Goal: Information Seeking & Learning: Learn about a topic

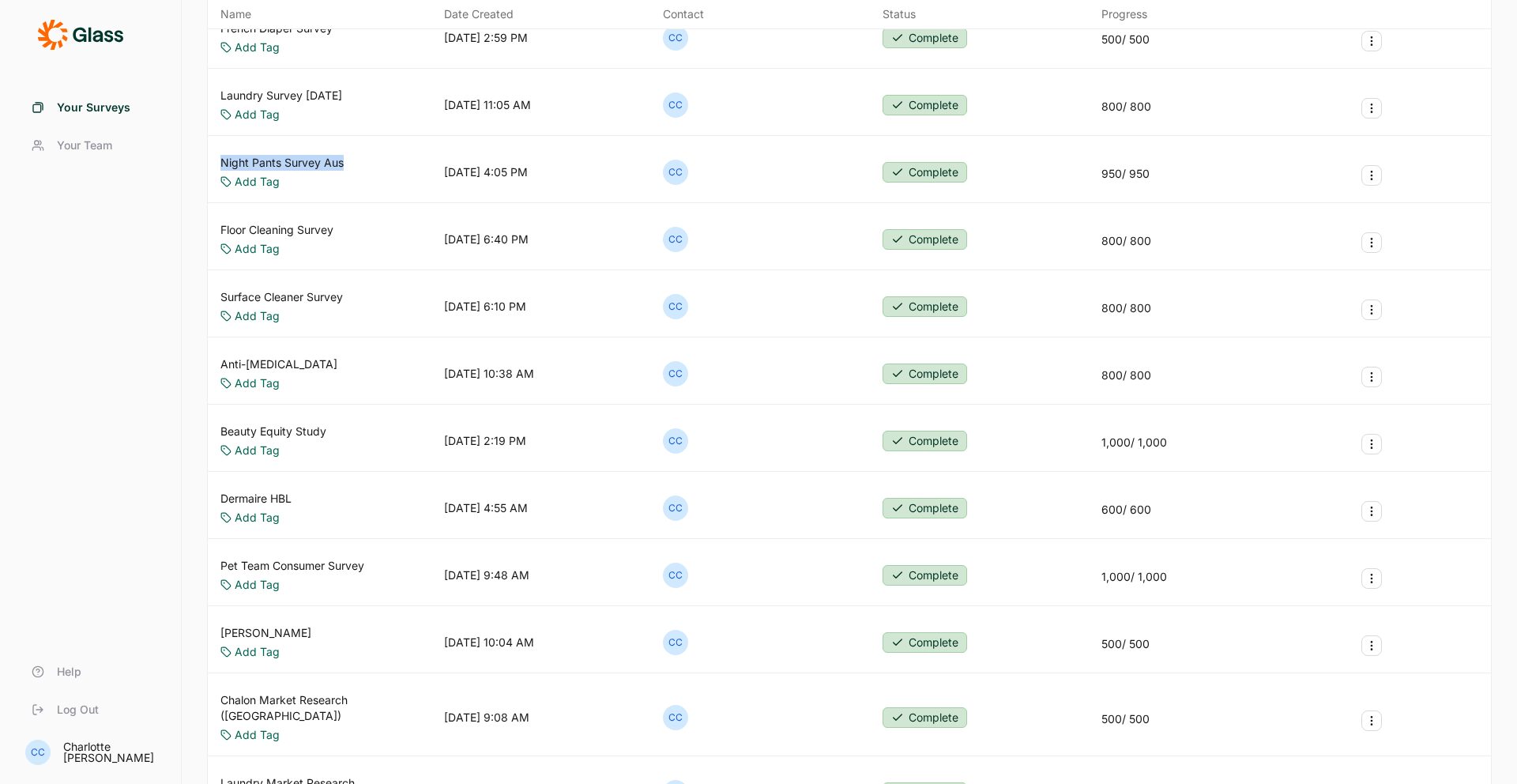
scroll to position [219, 0]
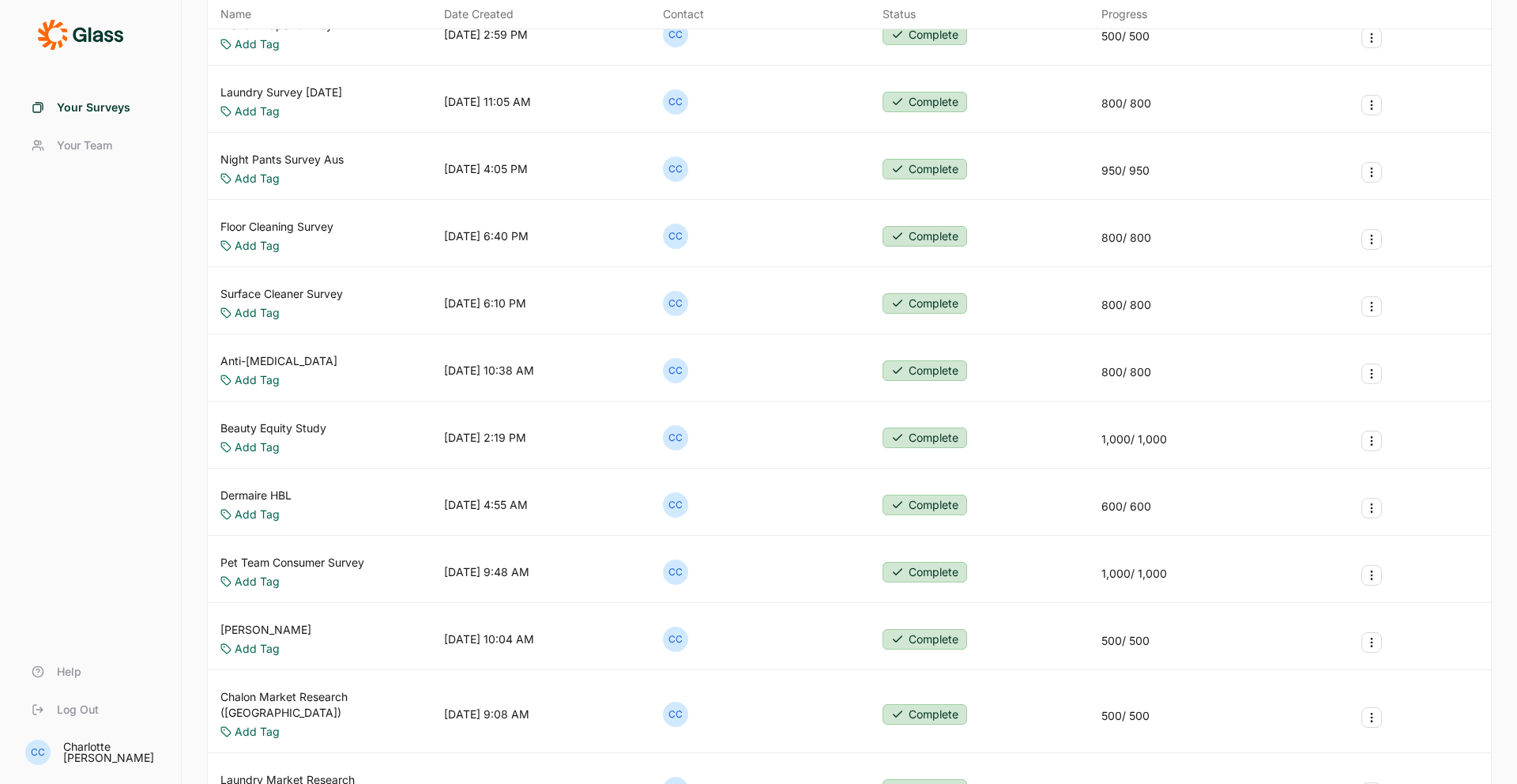
click at [405, 169] on div "Night Pants Survey Aus Add Tag [DATE] 4:05 PM CC Complete 950 / 950" at bounding box center [849, 169] width 1283 height 61
click at [331, 159] on link "Night Pants Survey Aus" at bounding box center [283, 159] width 123 height 16
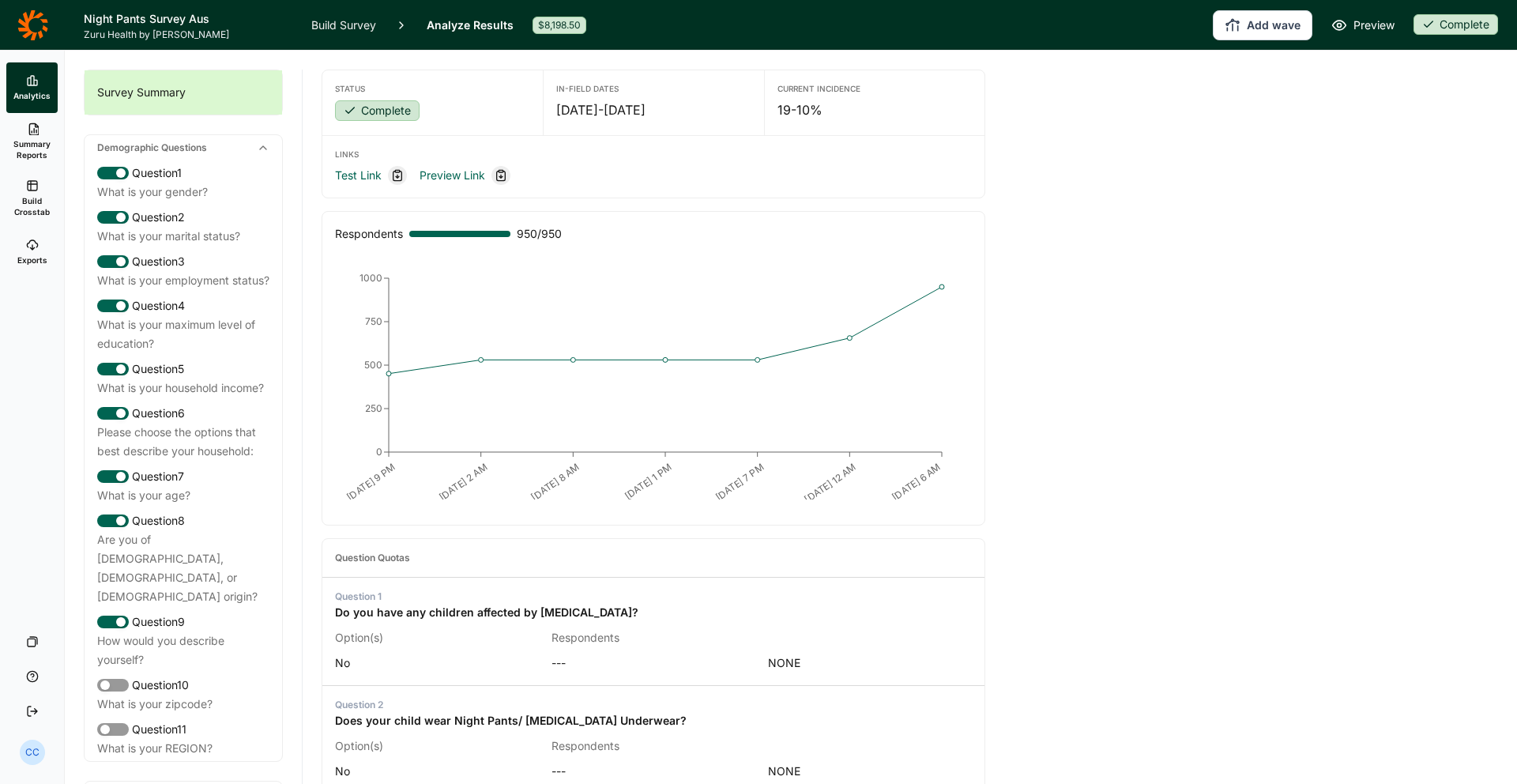
click at [700, 299] on icon "[DATE] 9 PM [DATE] 2 AM [DATE] 8 AM [DATE] 1 PM [DATE] 7 PM [DATE] 12 AM [DATE]…" at bounding box center [653, 381] width 624 height 237
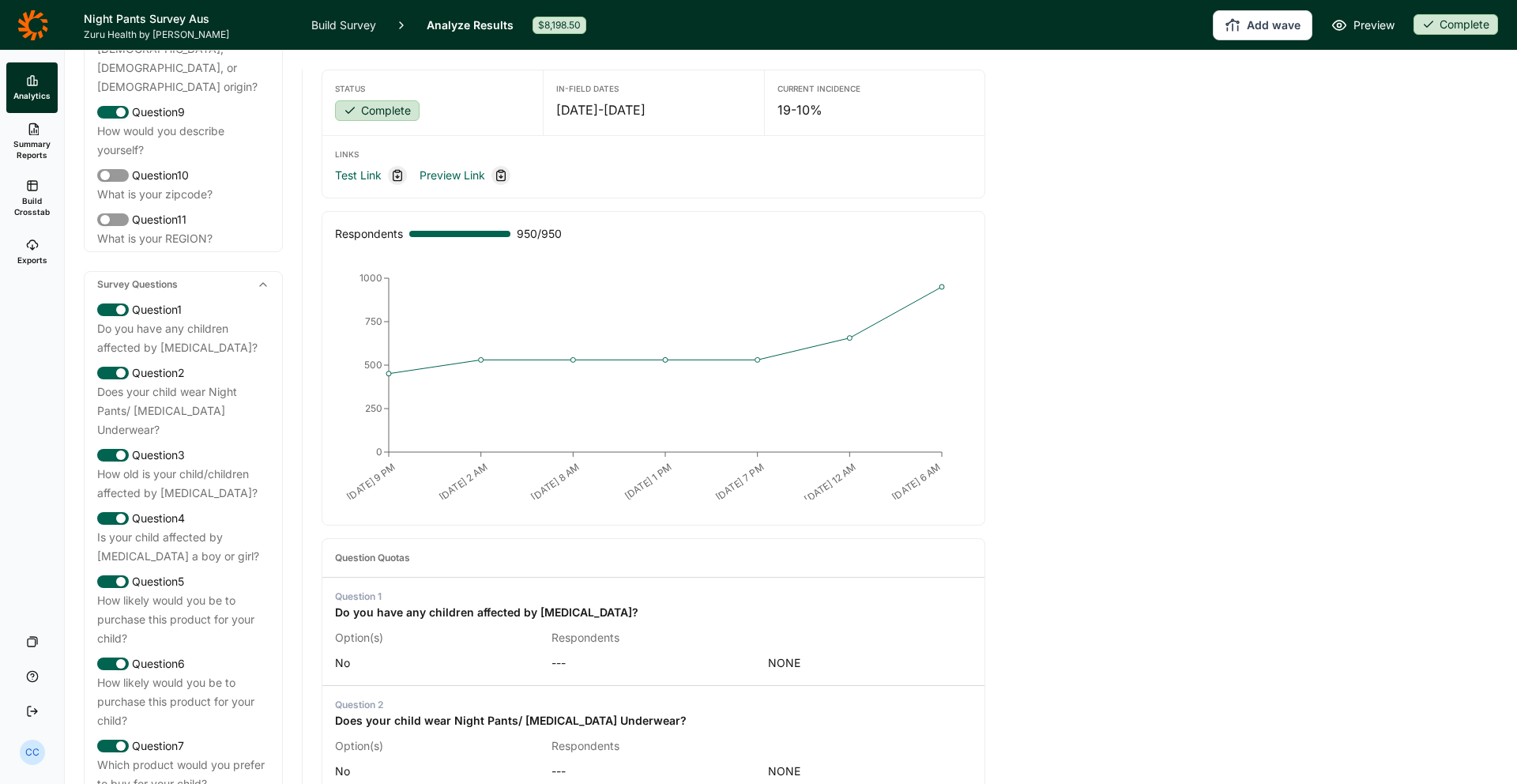
scroll to position [585, 0]
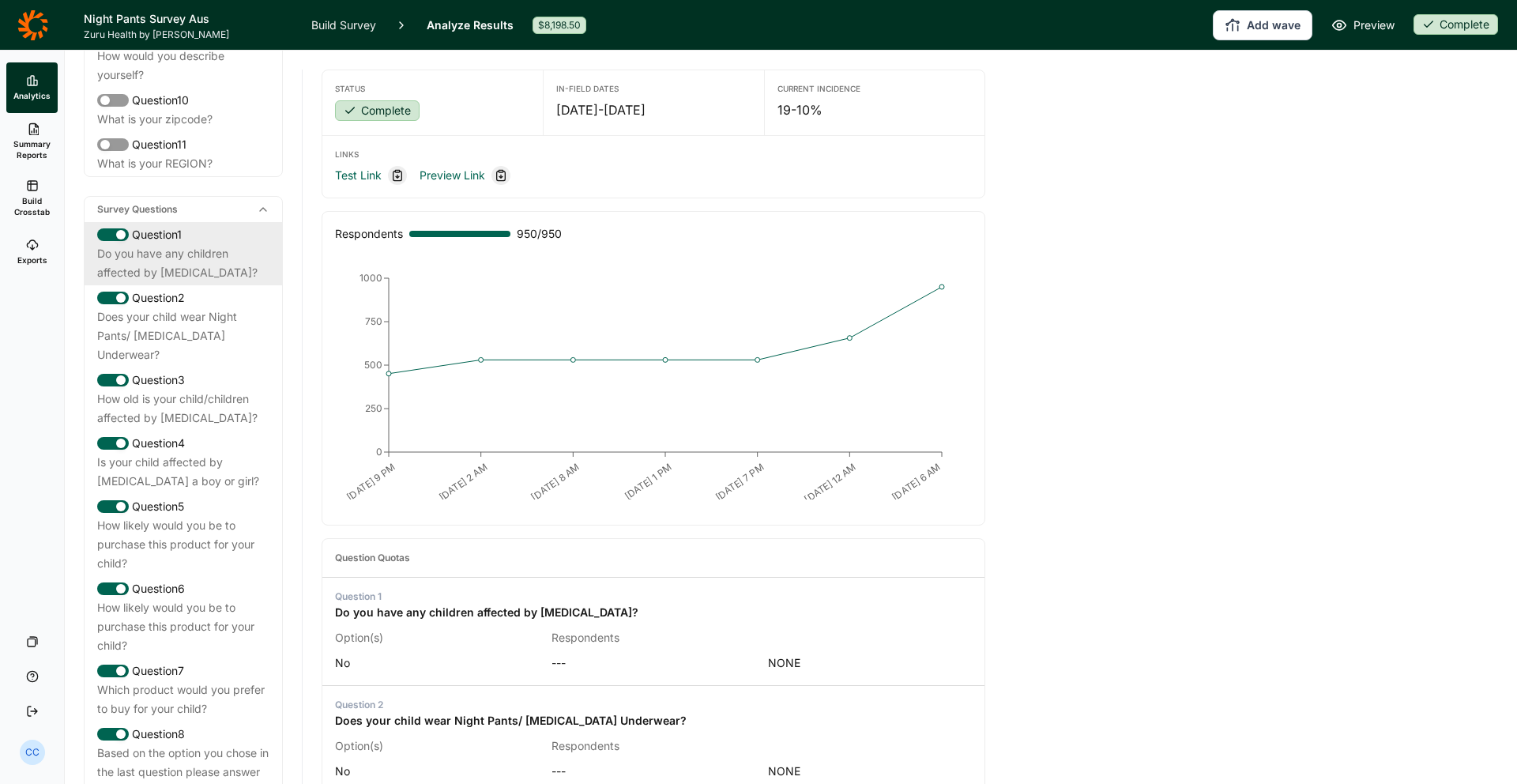
click at [234, 253] on div "Do you have any children affected by [MEDICAL_DATA]?" at bounding box center [183, 263] width 172 height 38
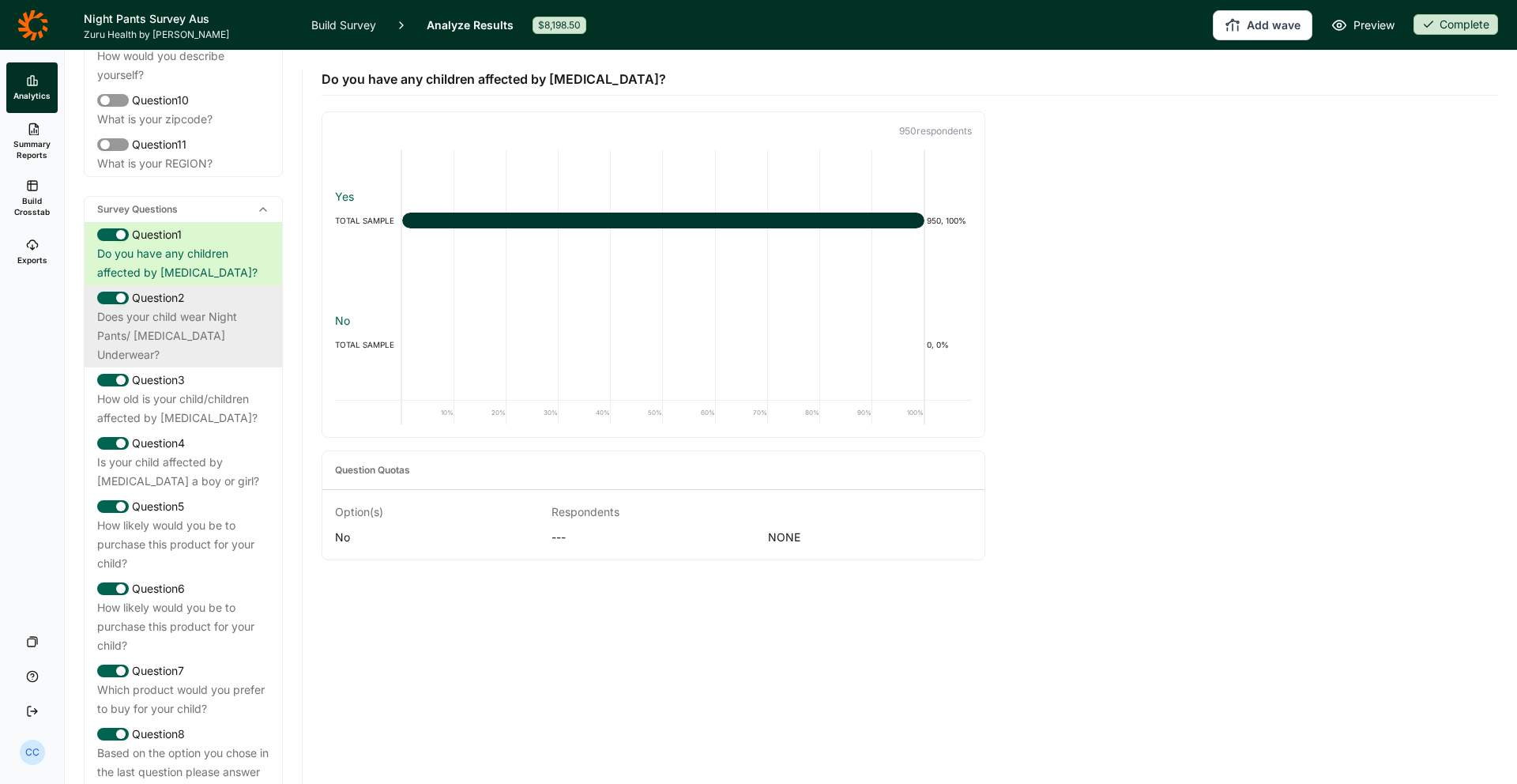
click at [232, 307] on div "Does your child wear Night Pants/ [MEDICAL_DATA] Underwear?" at bounding box center [183, 335] width 172 height 57
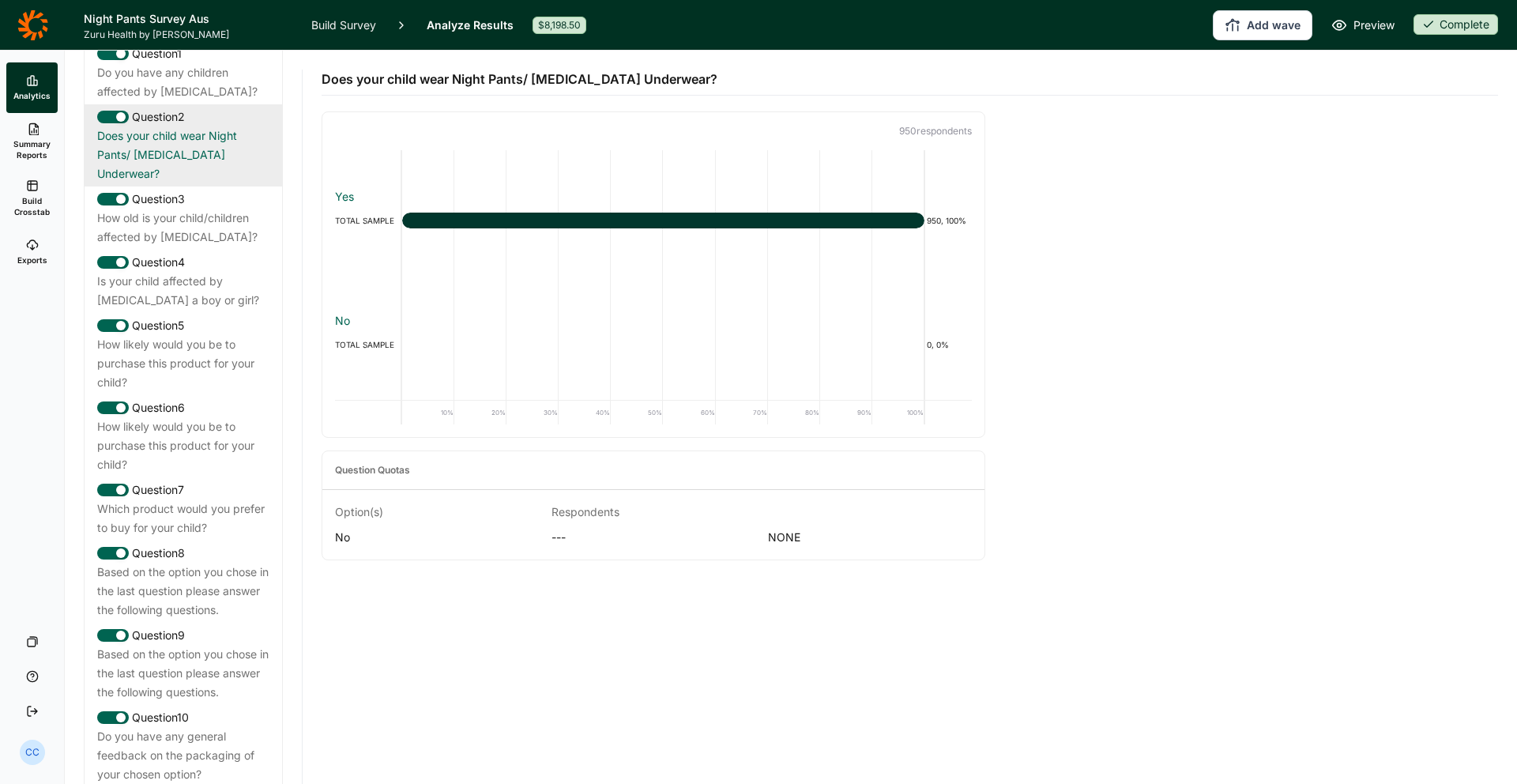
click at [232, 335] on div "How likely would you be to purchase this product for your child?" at bounding box center [183, 363] width 172 height 57
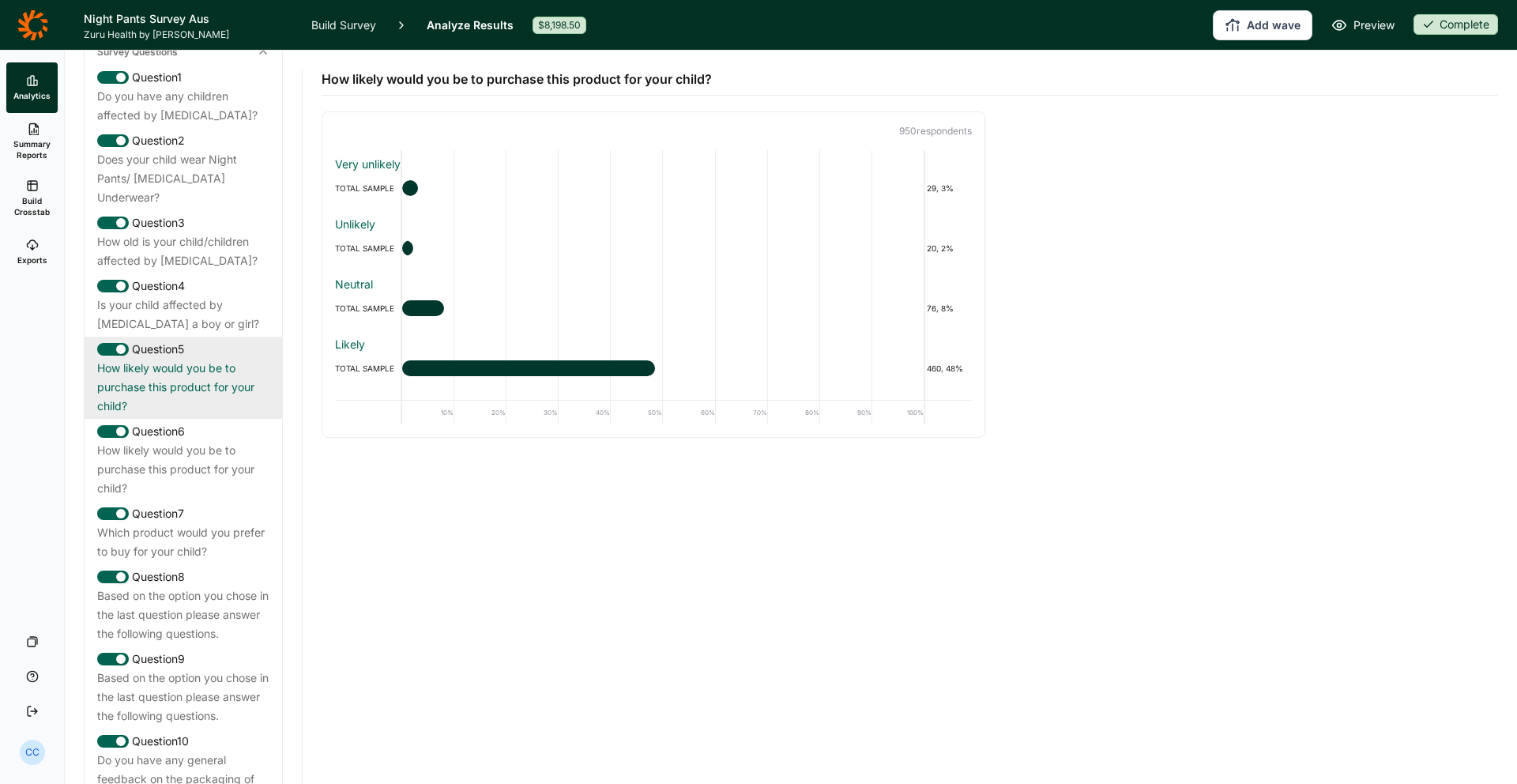
scroll to position [741, 0]
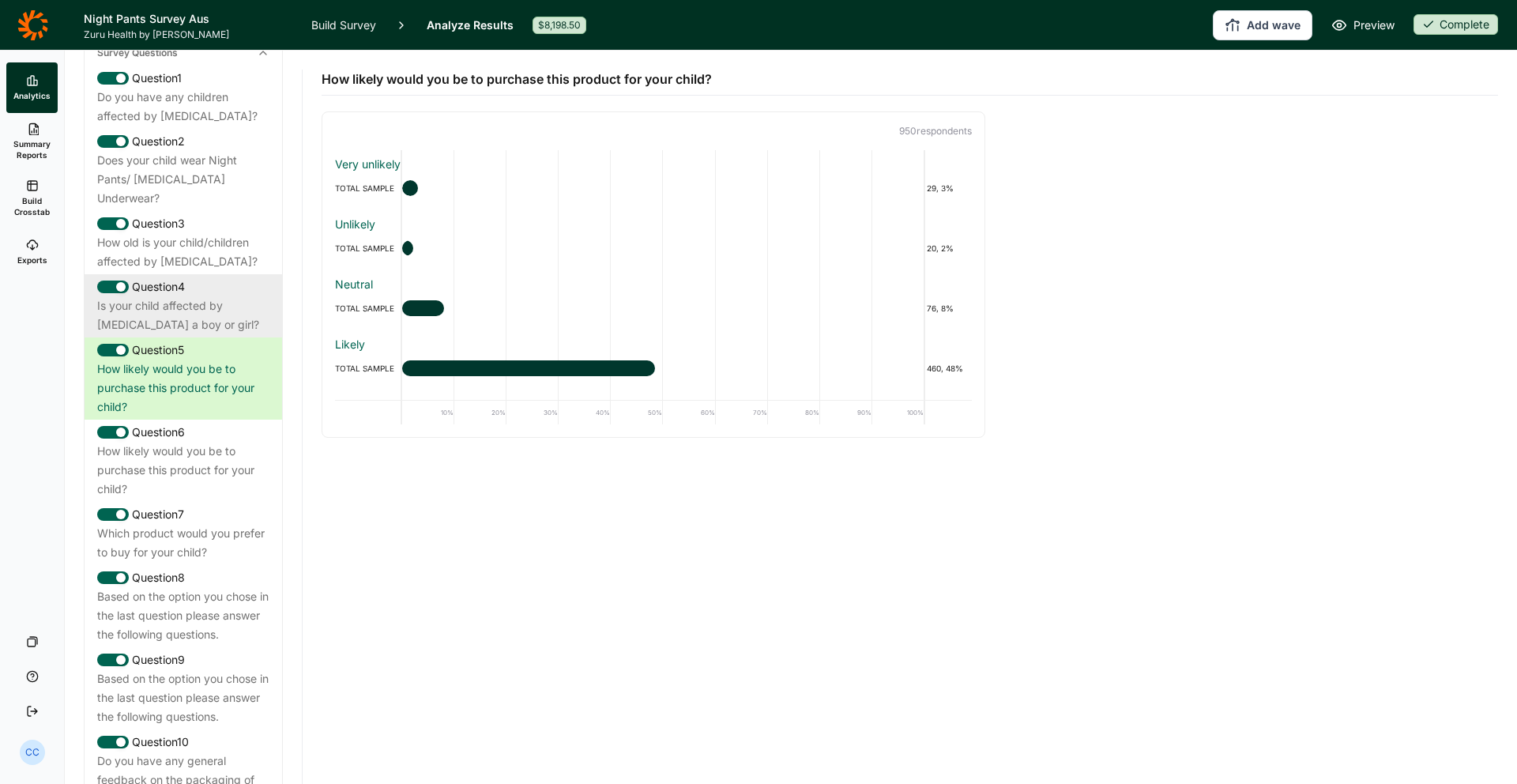
drag, startPoint x: 223, startPoint y: 271, endPoint x: 228, endPoint y: 279, distance: 9.4
click at [224, 296] on div "Is your child affected by [MEDICAL_DATA] a boy or girl?" at bounding box center [183, 315] width 172 height 38
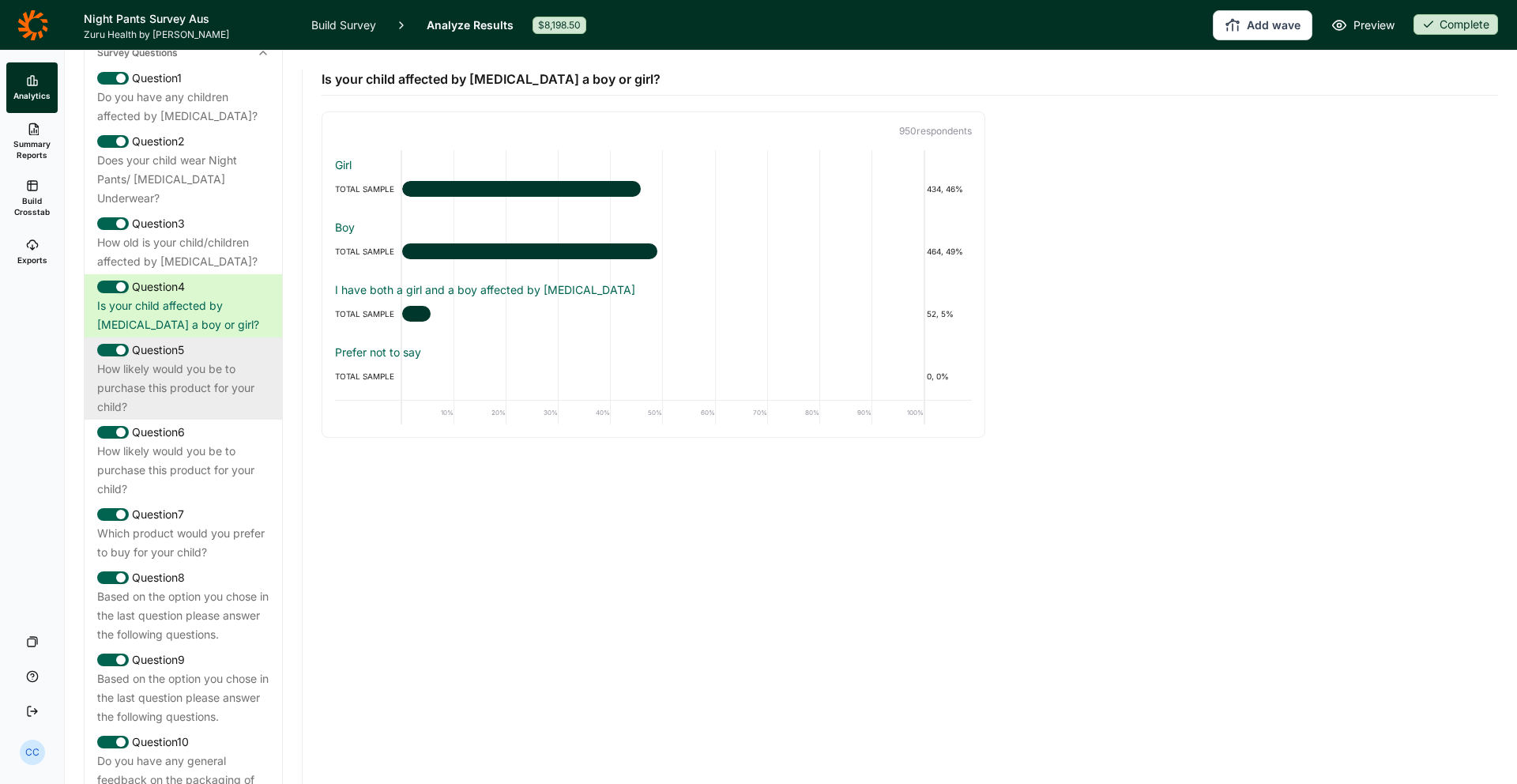
click at [234, 340] on div "Question 5" at bounding box center [183, 349] width 172 height 19
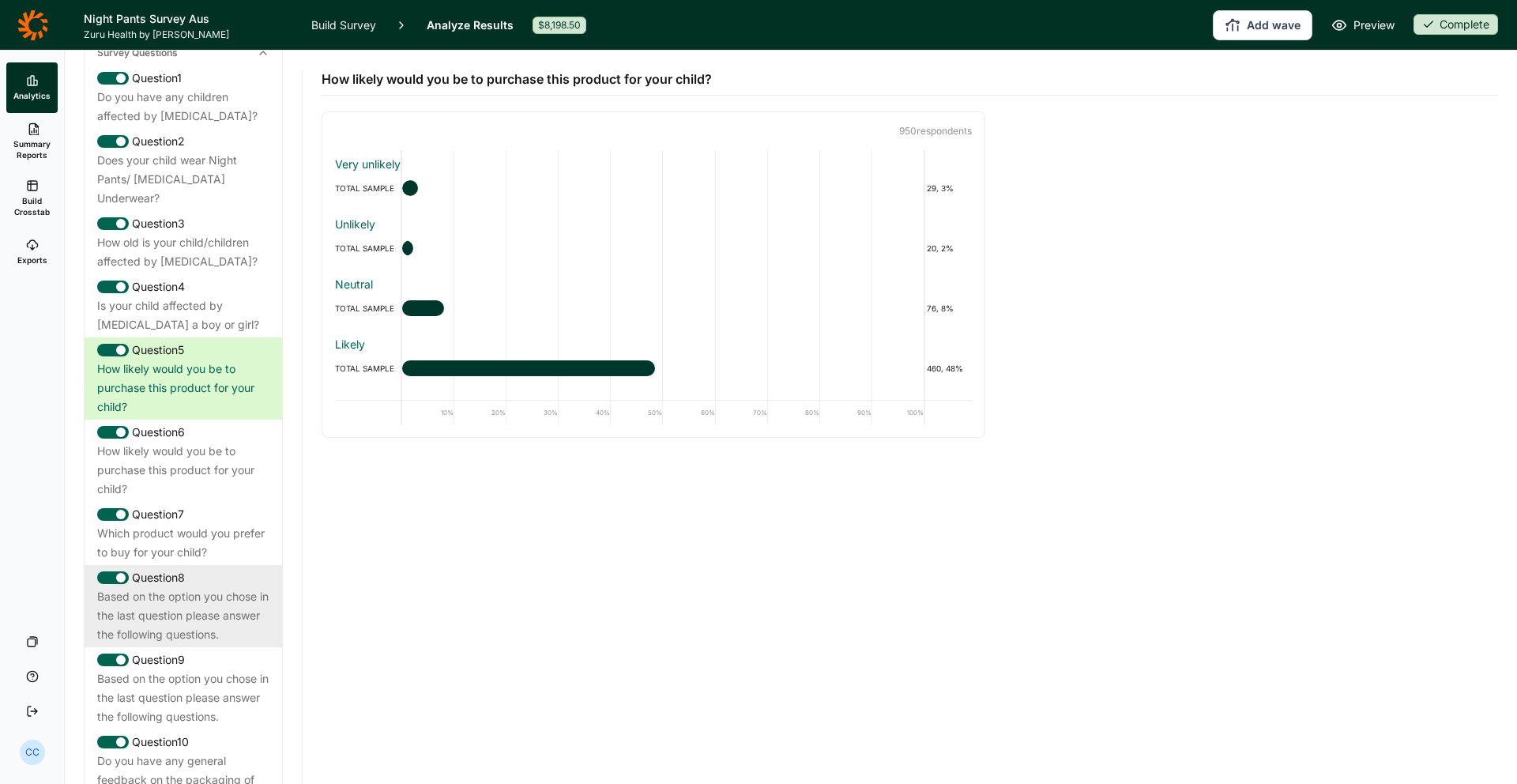
click at [169, 568] on div "Question 8" at bounding box center [183, 577] width 172 height 19
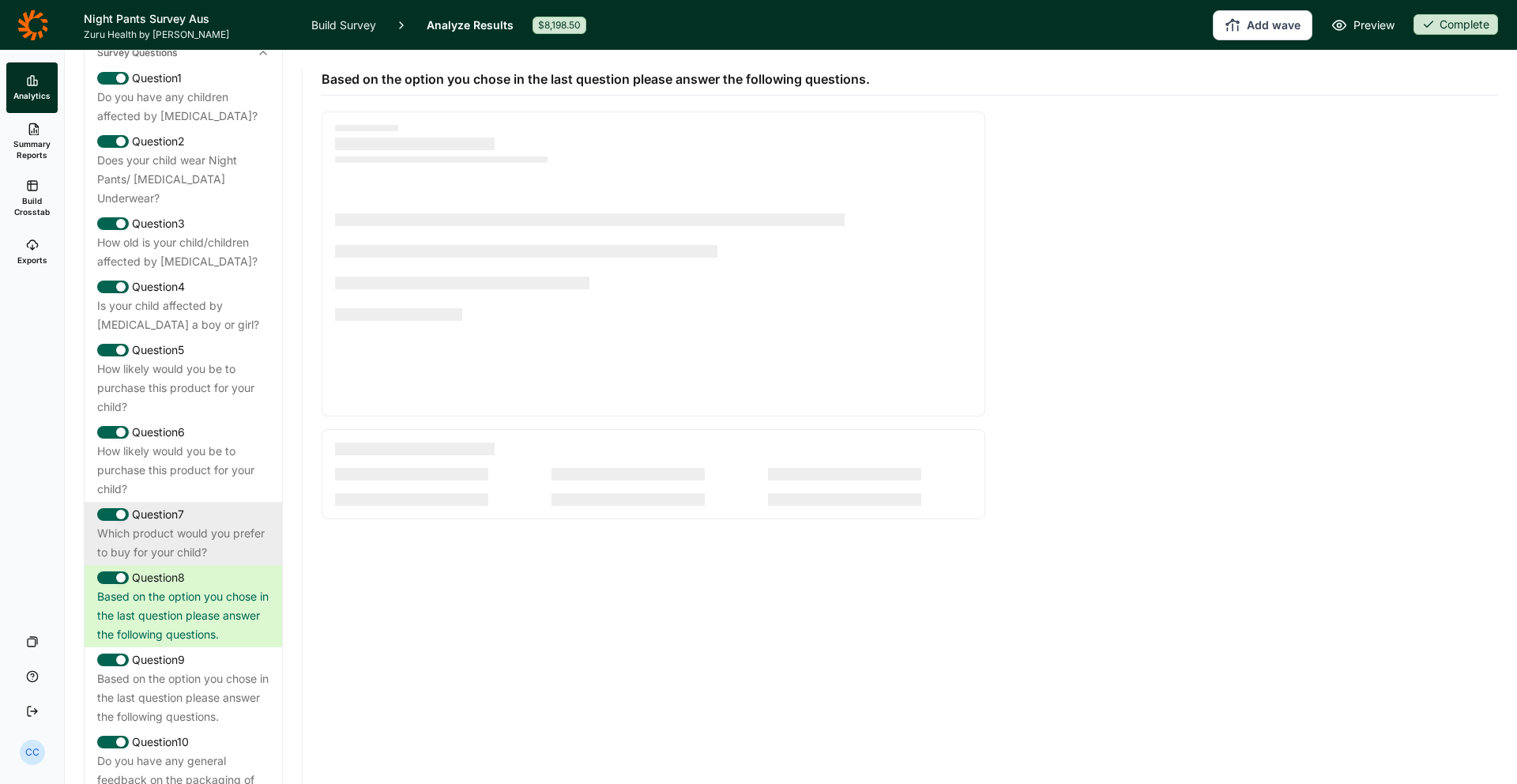
click at [182, 523] on div "Which product would you prefer to buy for your child?" at bounding box center [183, 542] width 172 height 38
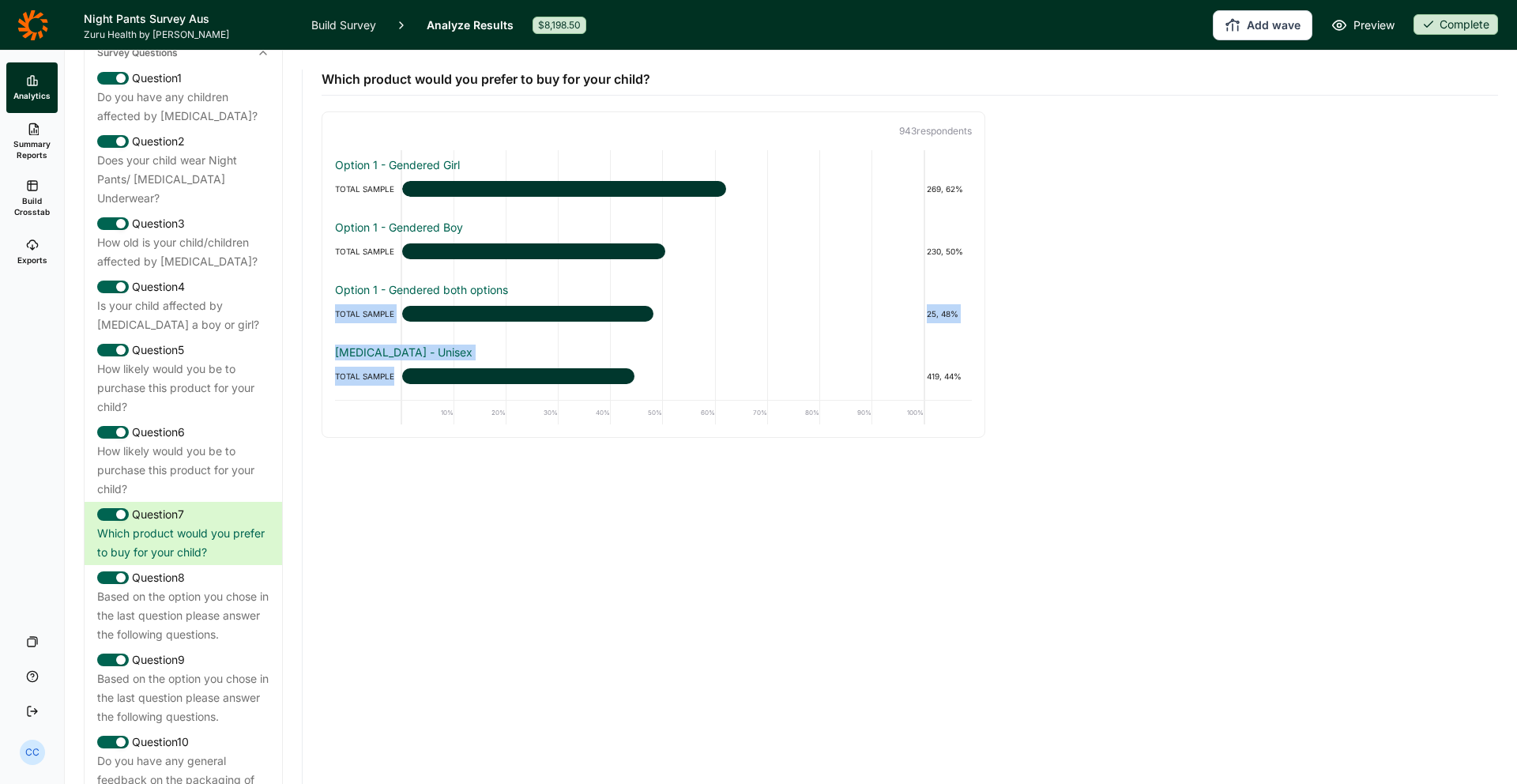
drag, startPoint x: 559, startPoint y: 294, endPoint x: 677, endPoint y: 381, distance: 146.6
click at [677, 381] on div "Option 1 - Gendered Girl TOTAL SAMPLE 269, 62% Option 1 - Gendered Boy TOTAL SA…" at bounding box center [654, 275] width 637 height 249
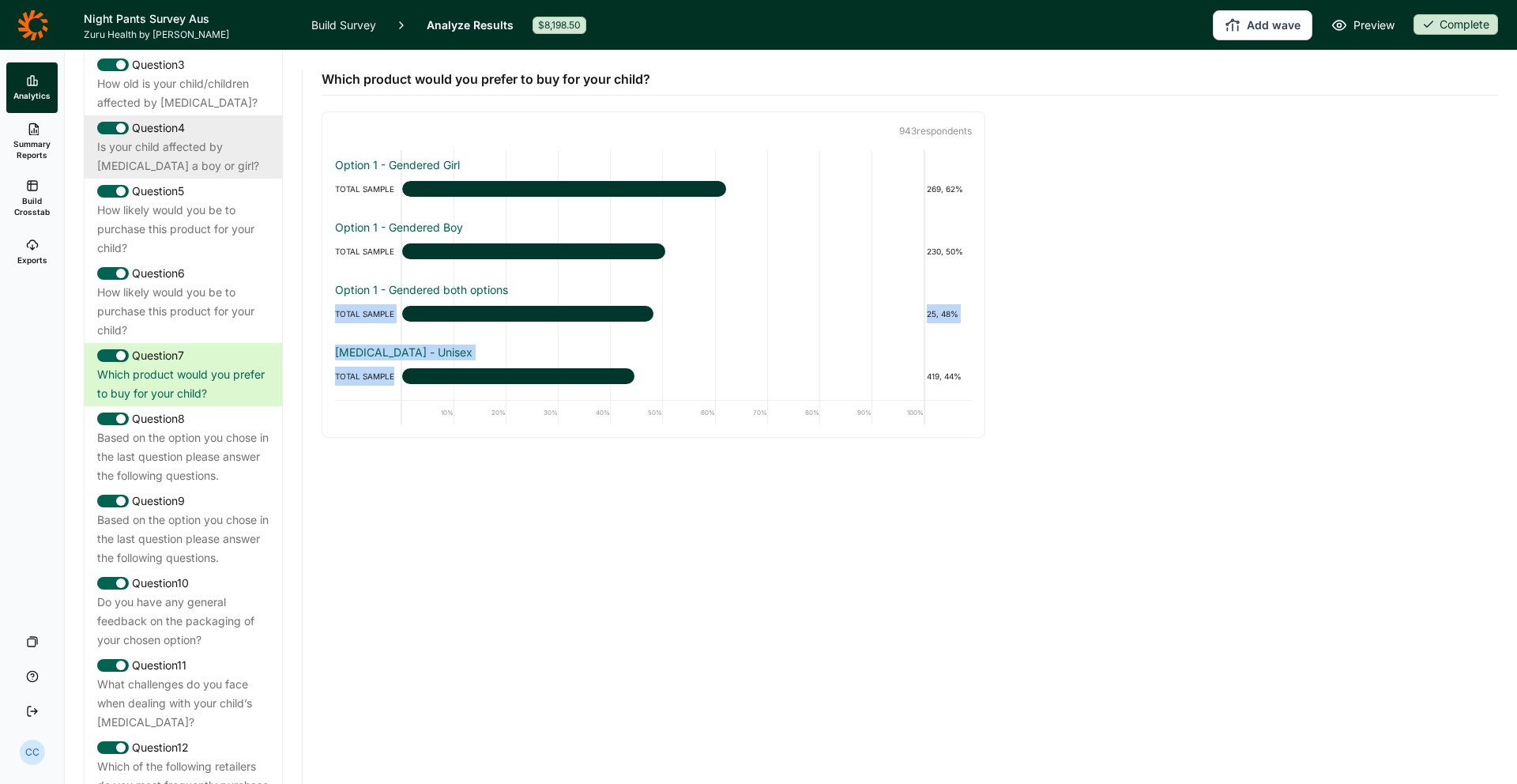
scroll to position [937, 0]
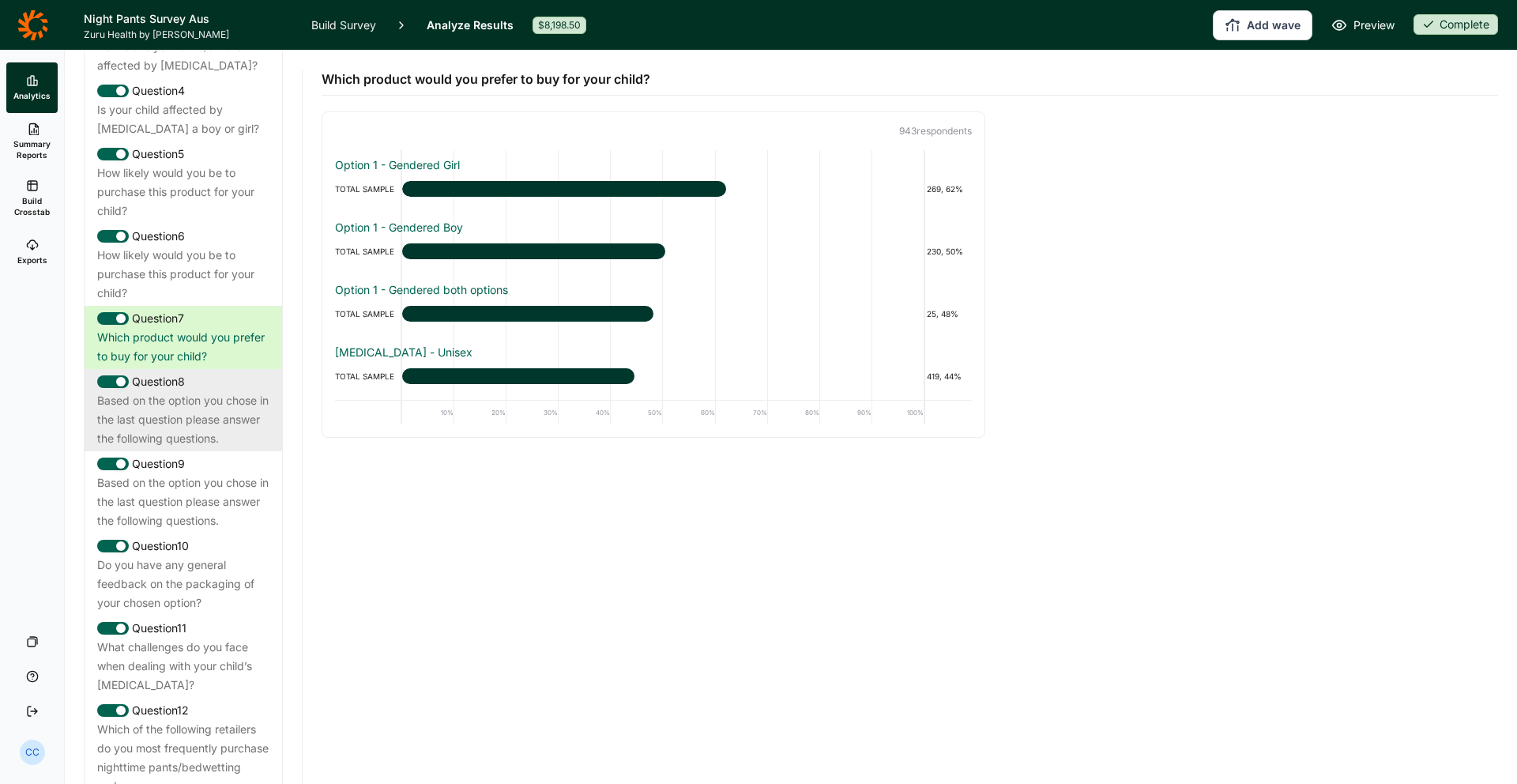
click at [197, 391] on div "Based on the option you chose in the last question please answer the following …" at bounding box center [183, 419] width 172 height 57
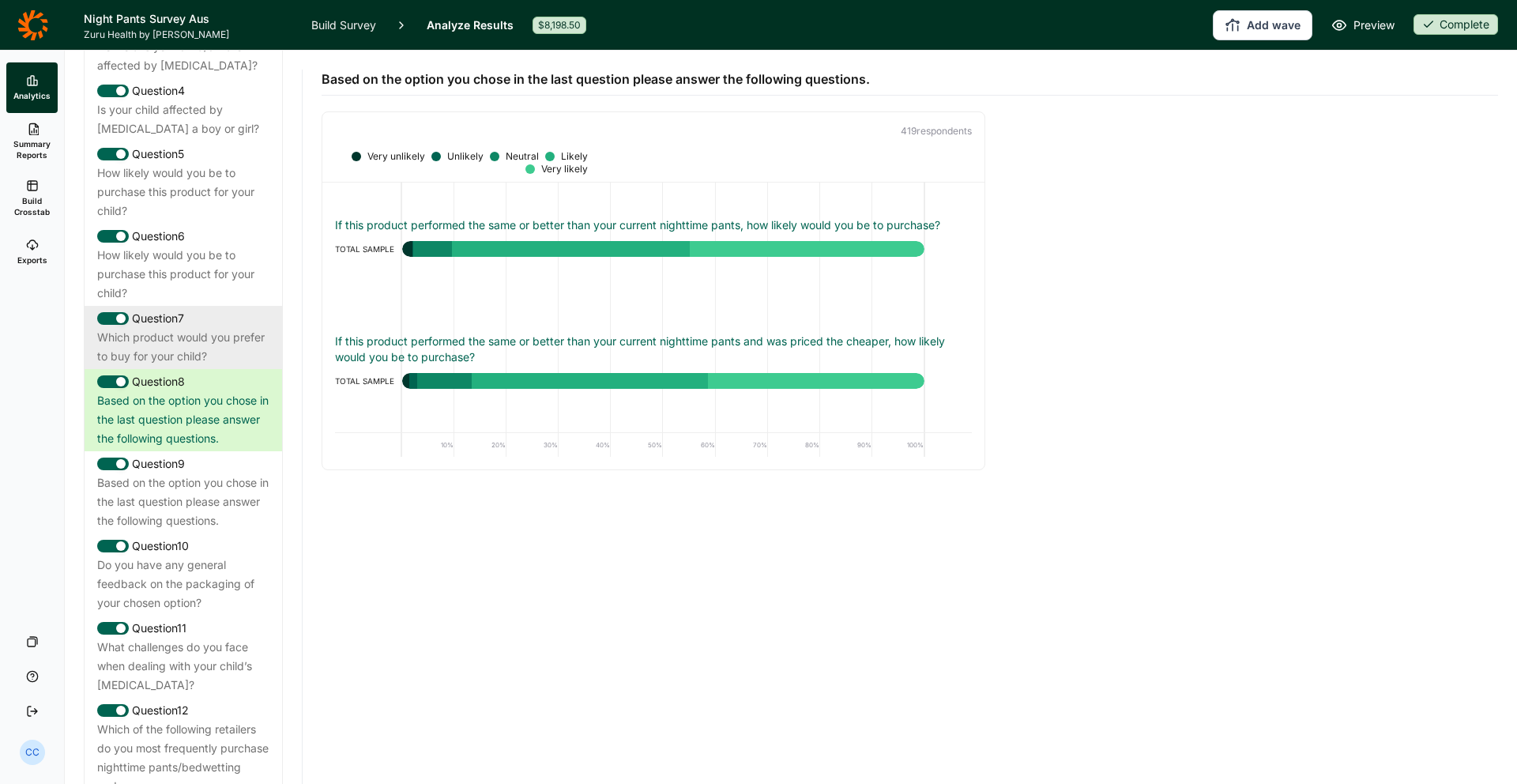
click at [216, 327] on div "Which product would you prefer to buy for your child?" at bounding box center [183, 346] width 172 height 38
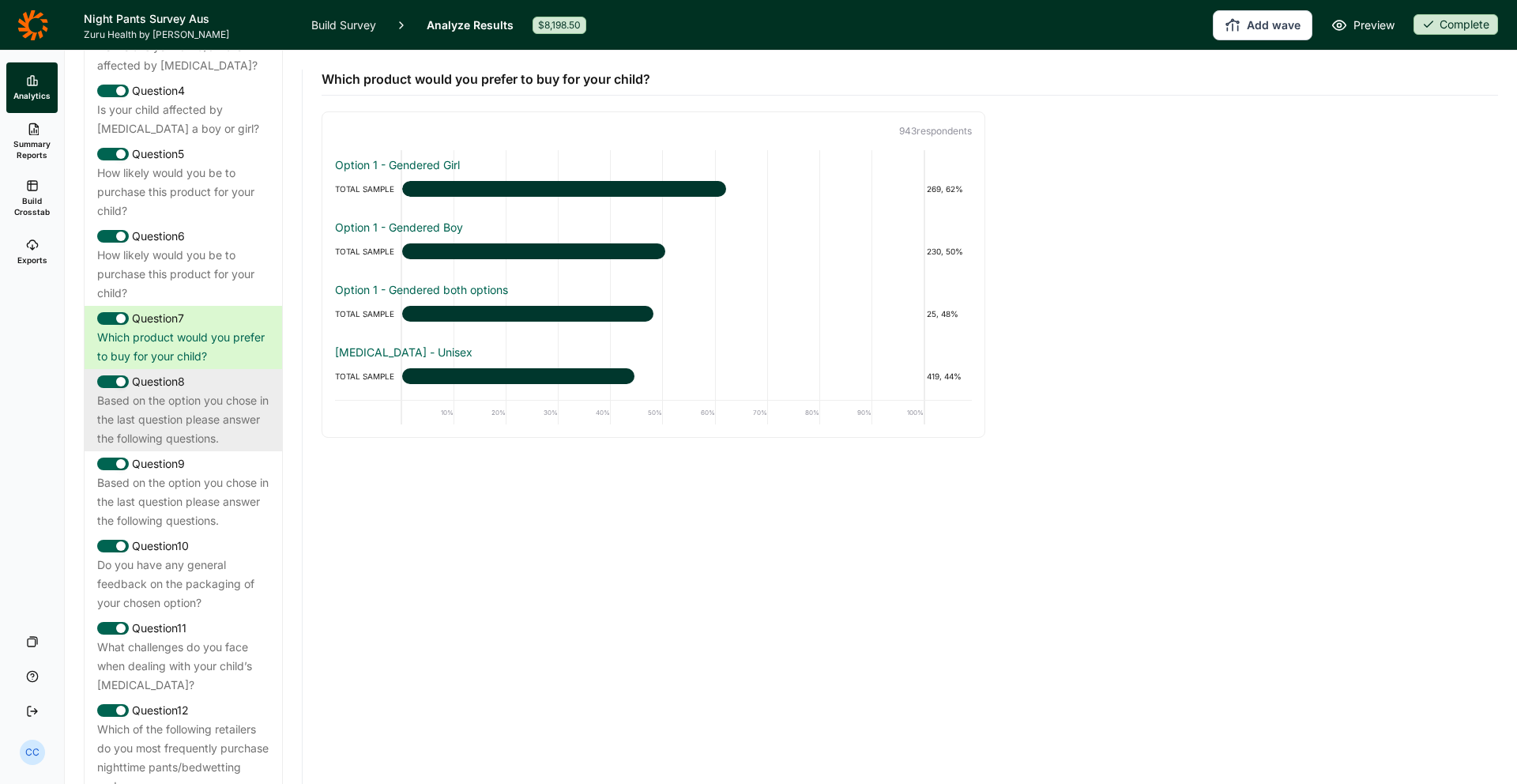
click at [186, 391] on div "Based on the option you chose in the last question please answer the following …" at bounding box center [183, 419] width 172 height 57
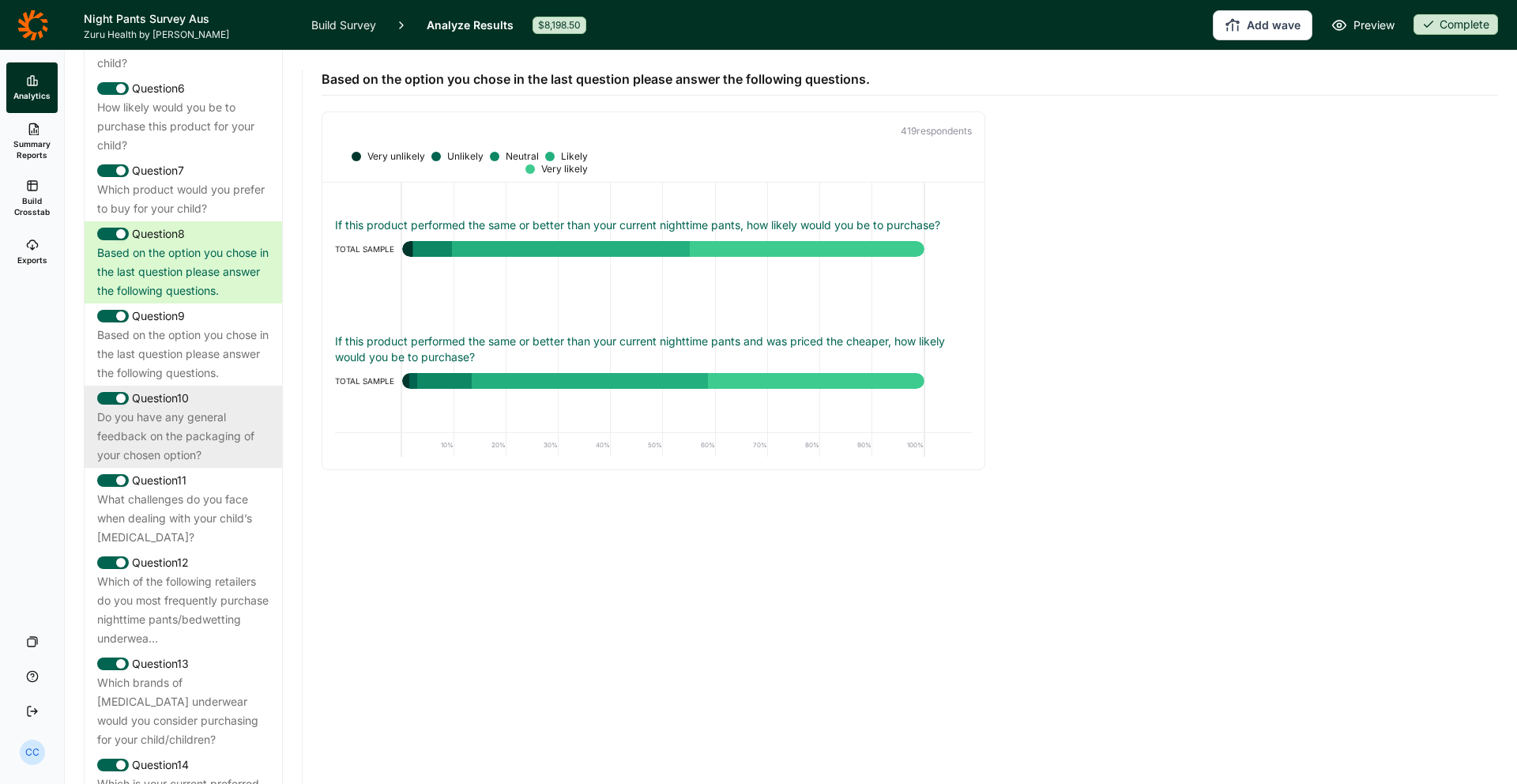
scroll to position [1101, 0]
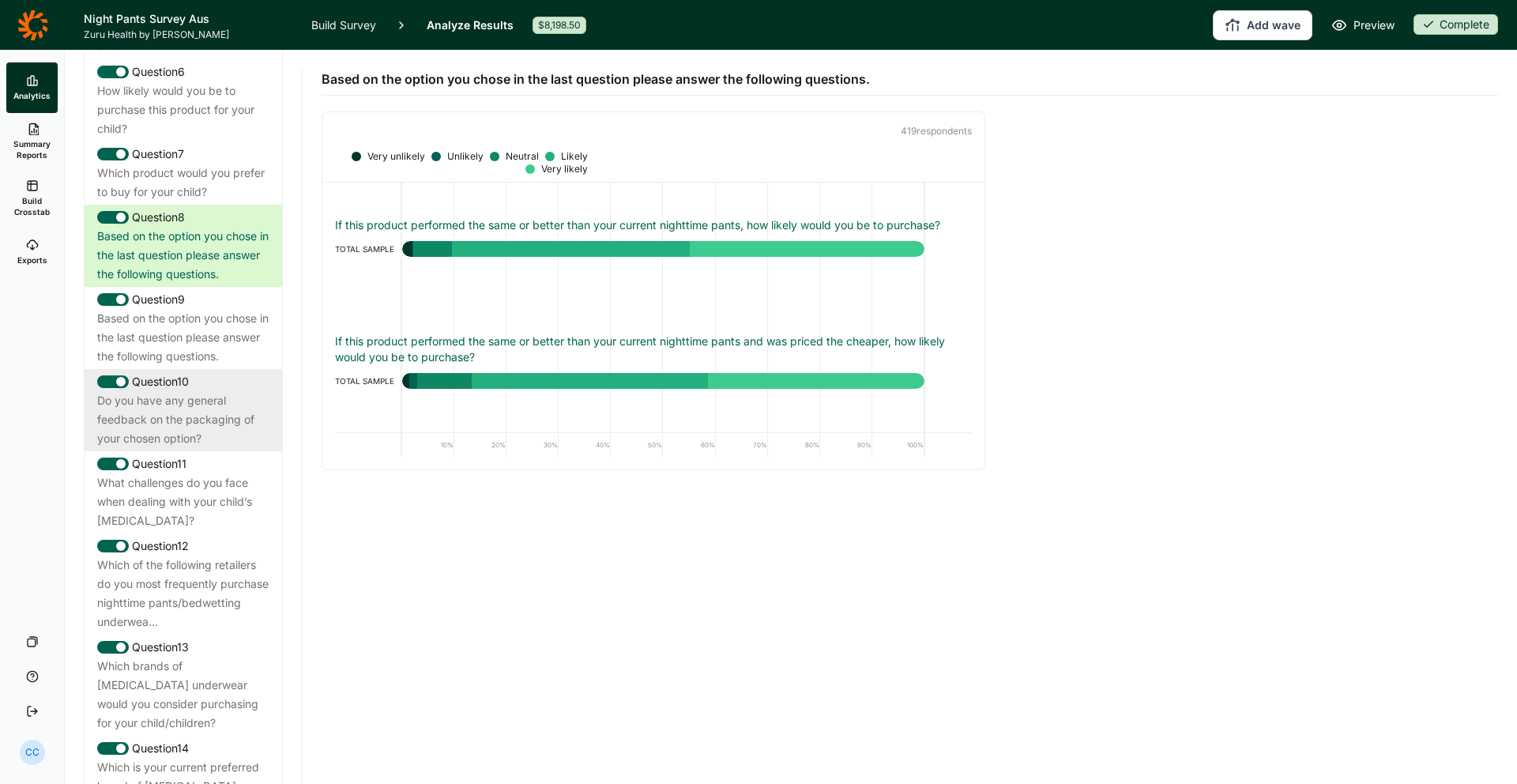
click at [199, 391] on div "Do you have any general feedback on the packaging of your chosen option?" at bounding box center [183, 419] width 172 height 57
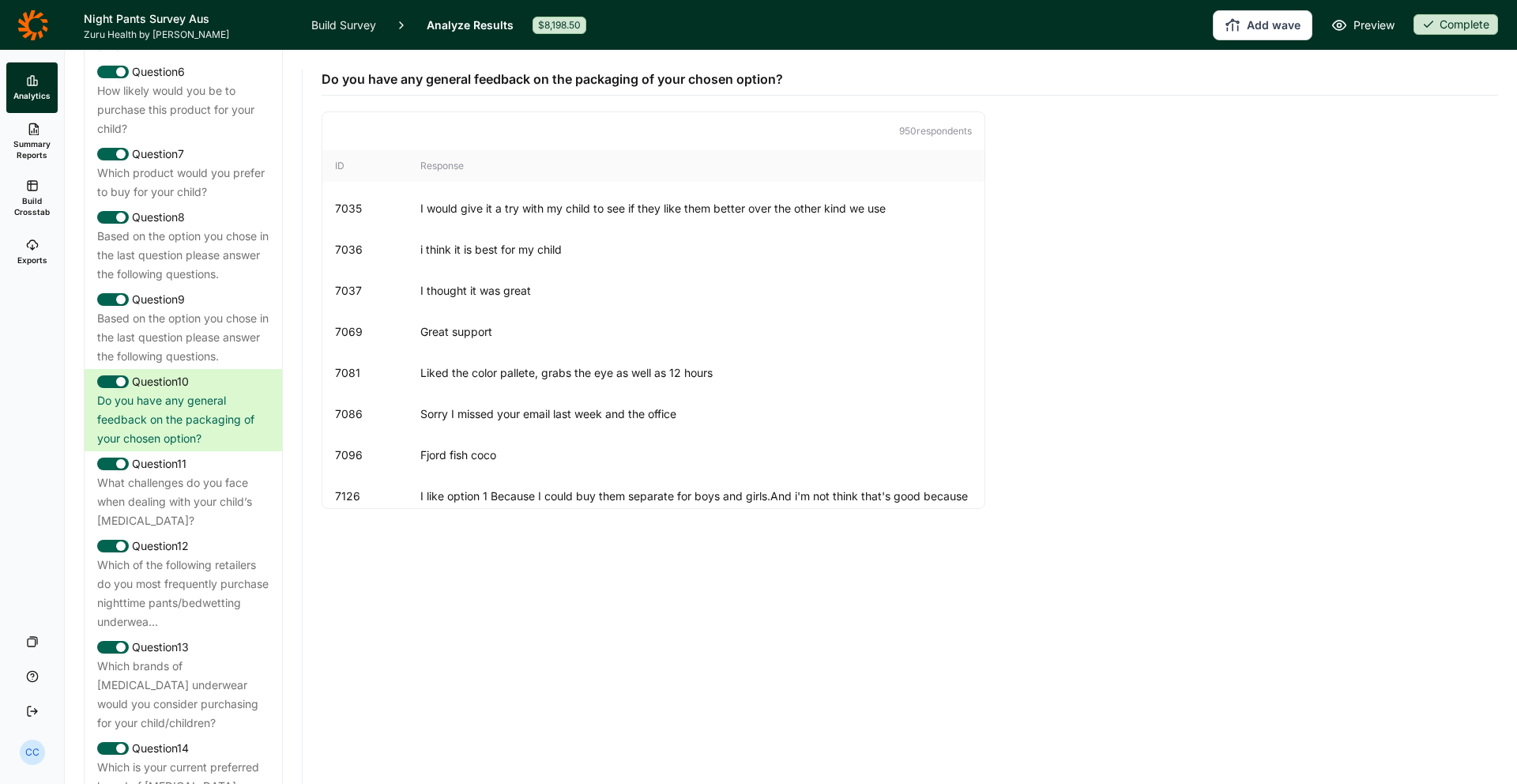
click at [513, 25] on div "Build Survey Analyze Results $8,198.50" at bounding box center [449, 25] width 275 height 50
click at [481, 29] on link "Analyze Results" at bounding box center [470, 25] width 87 height 50
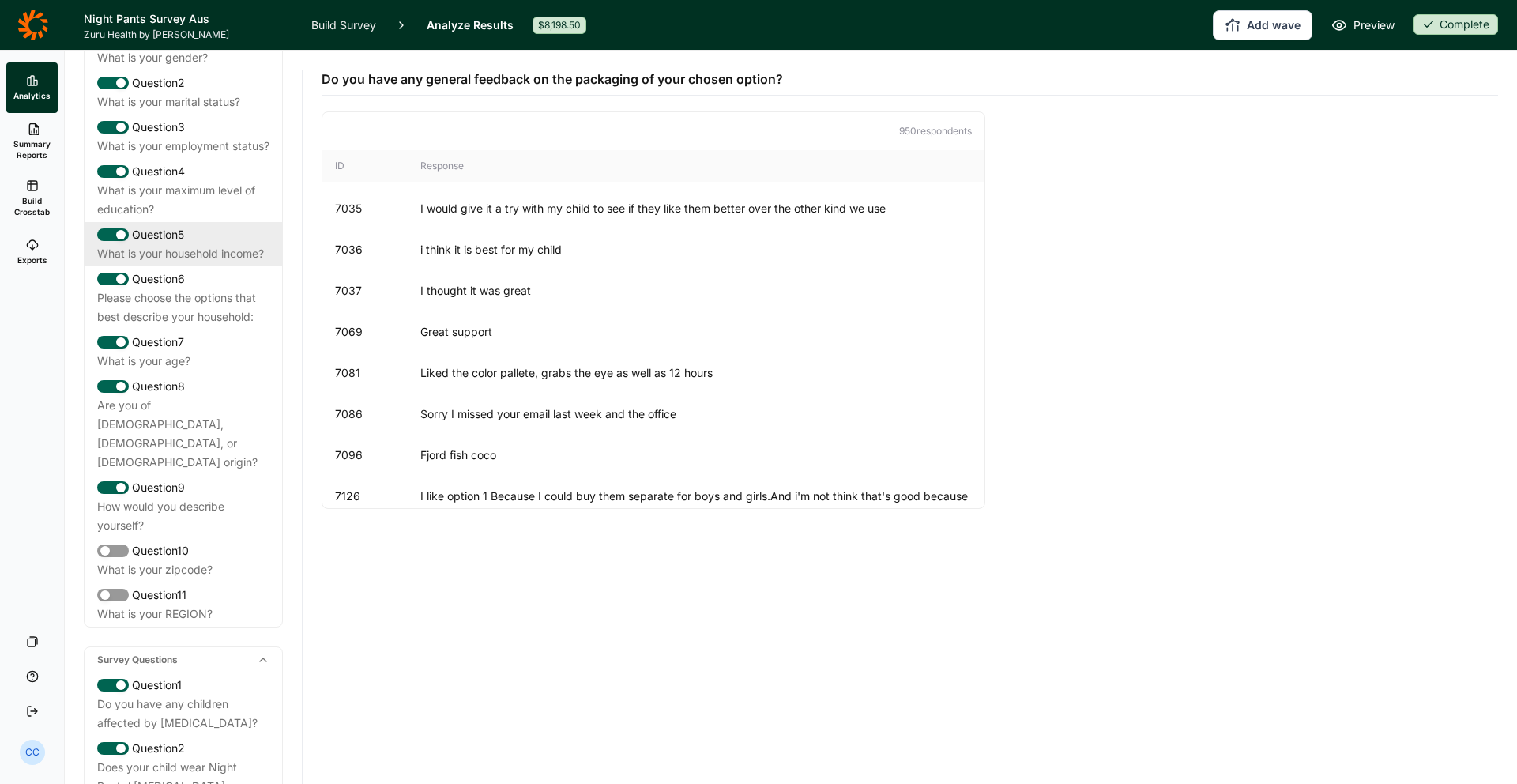
scroll to position [0, 0]
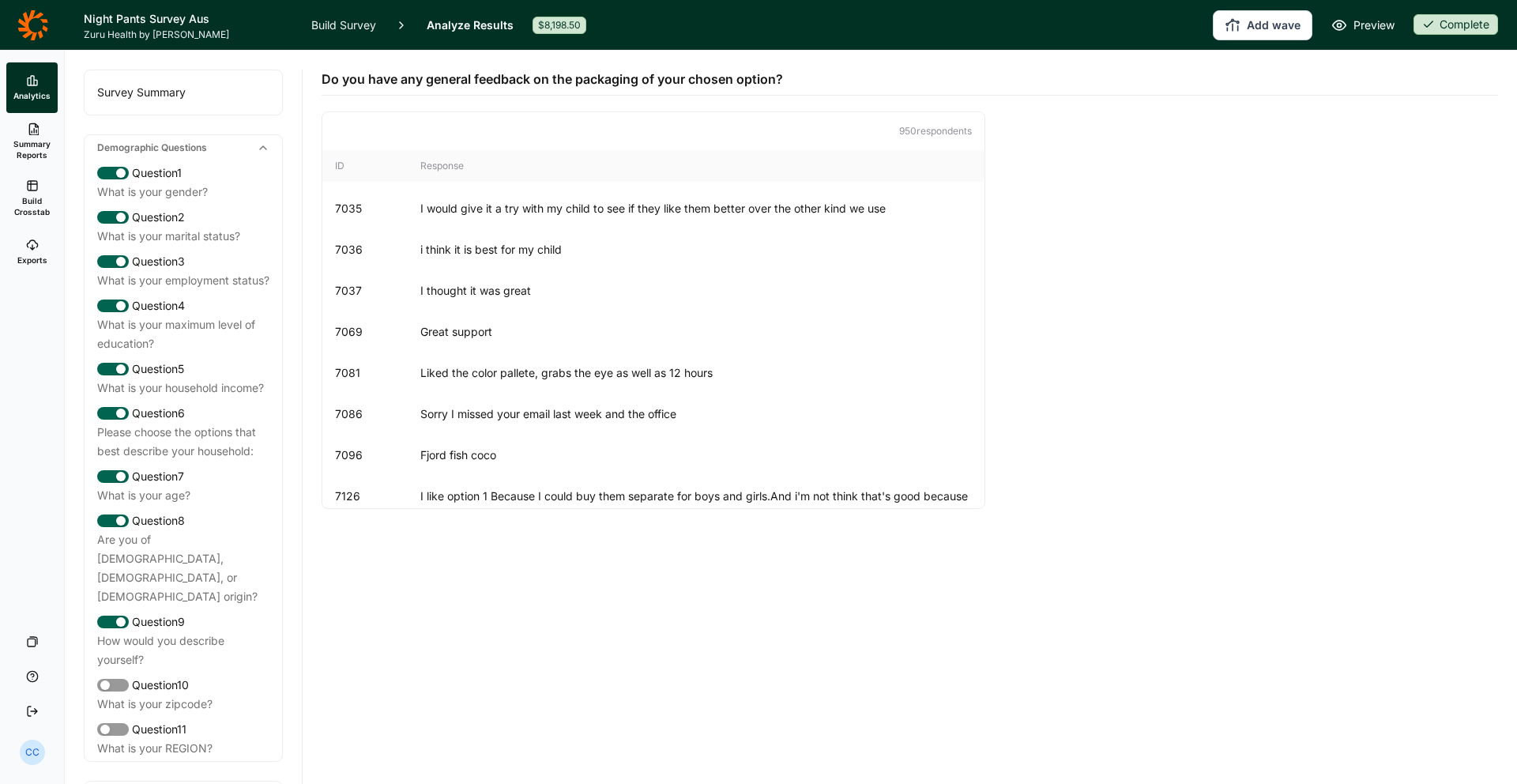
drag, startPoint x: 189, startPoint y: 122, endPoint x: 170, endPoint y: 98, distance: 30.6
click at [170, 98] on div "Survey Summary" at bounding box center [183, 93] width 197 height 44
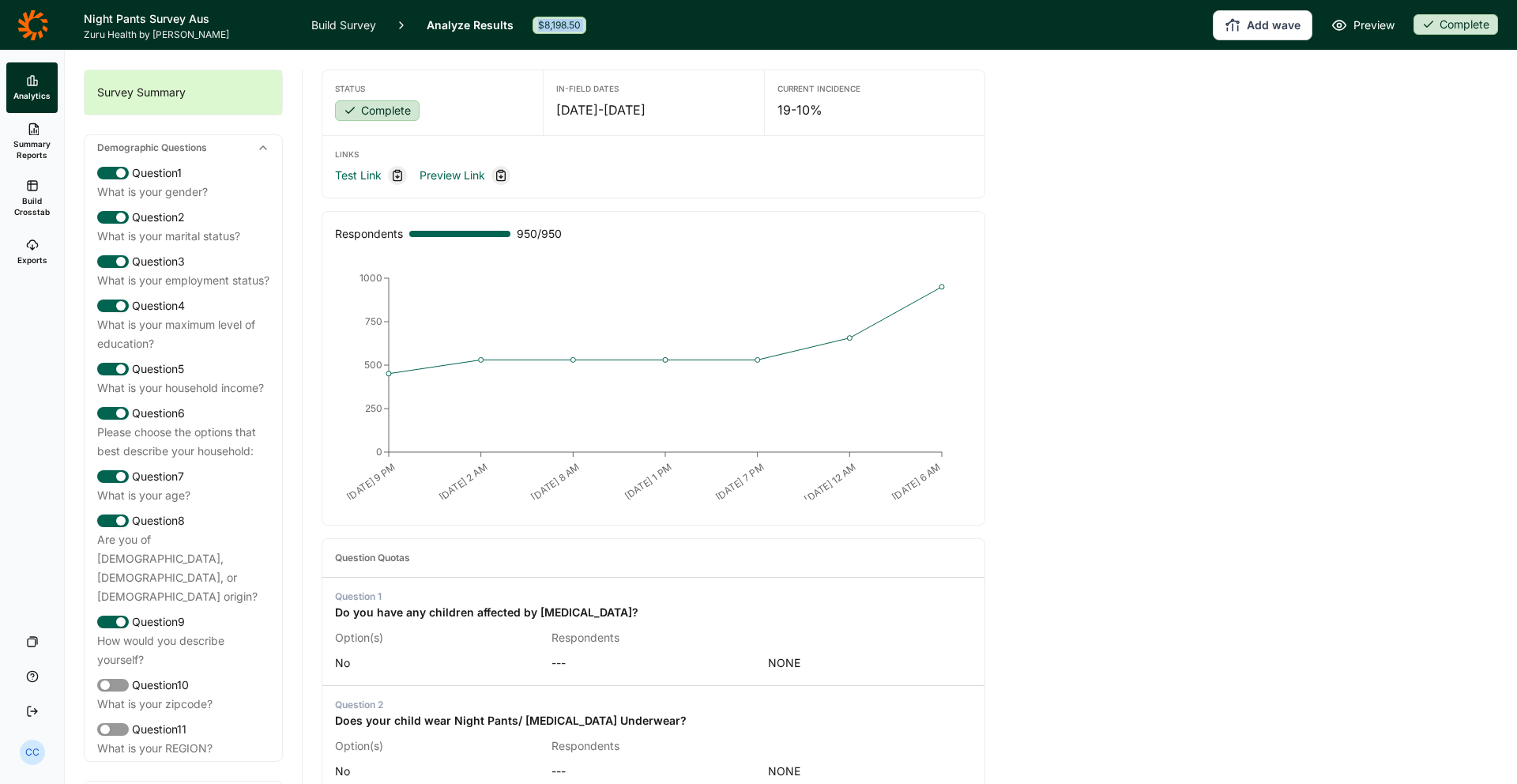
drag, startPoint x: 536, startPoint y: 25, endPoint x: 612, endPoint y: 23, distance: 76.0
click at [612, 23] on header "Night Pants Survey Aus Zuru Health by Habit Build Survey Analyze Results $8,198…" at bounding box center [758, 25] width 1517 height 50
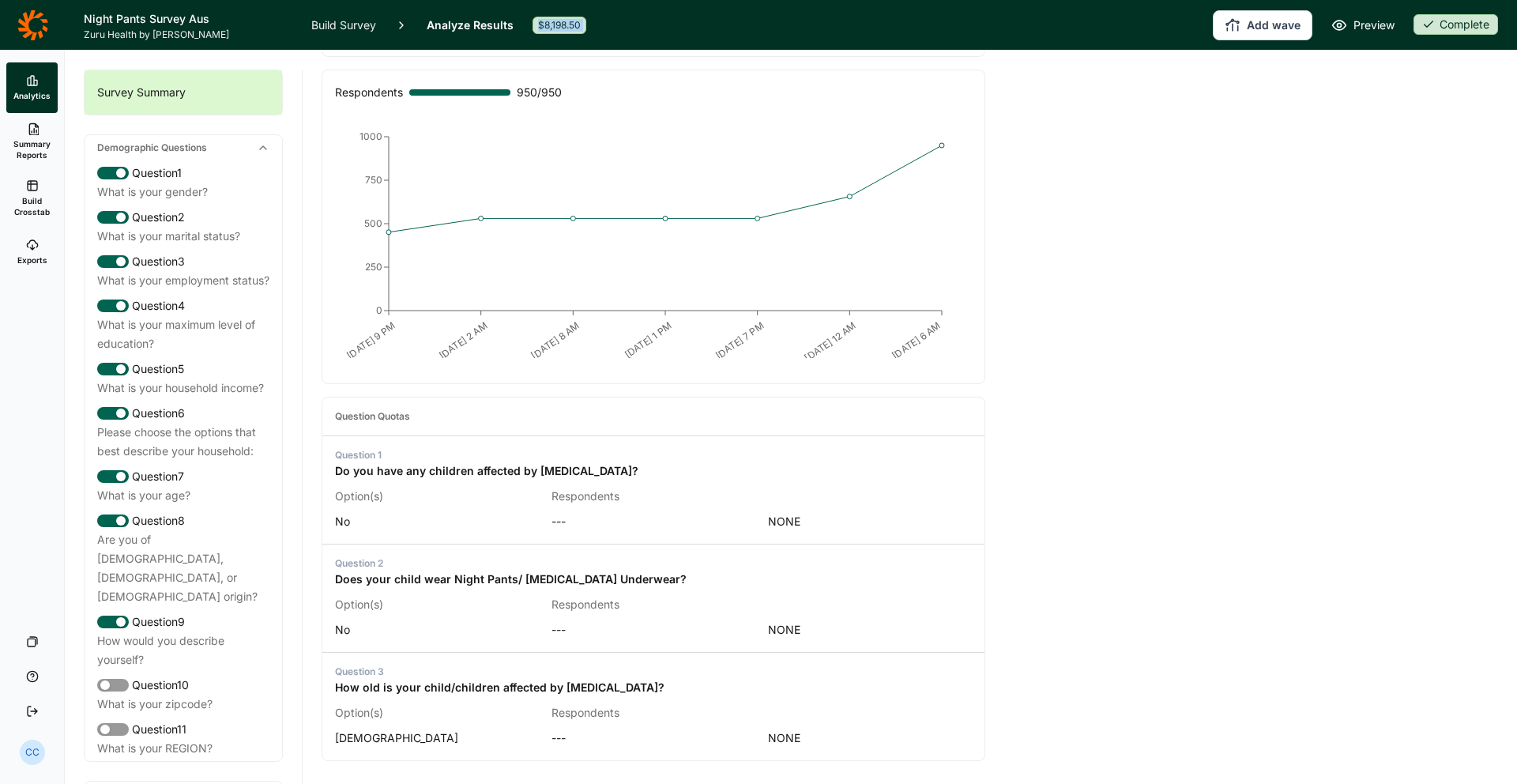
scroll to position [194, 0]
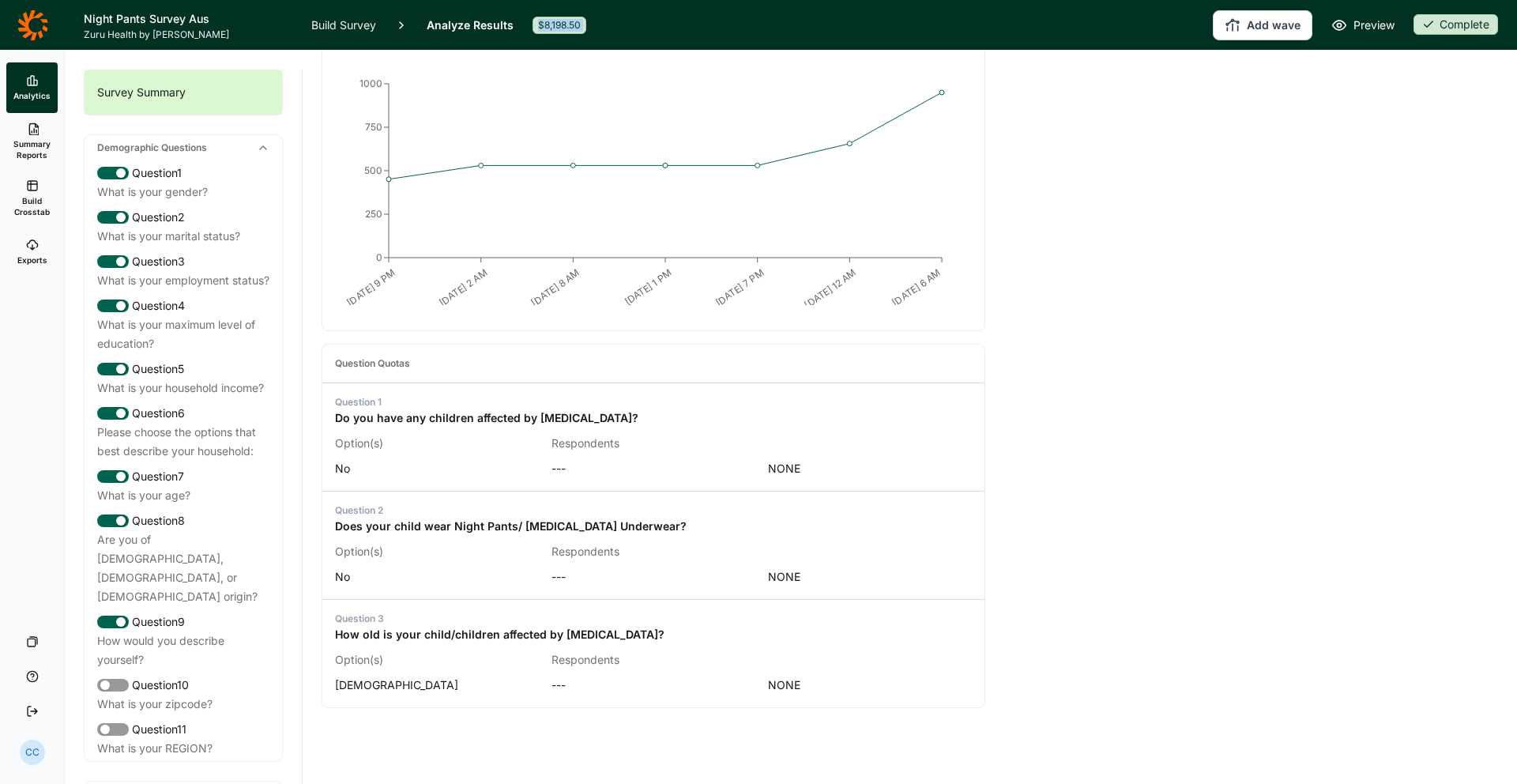
click at [25, 149] on span "Summary Reports" at bounding box center [32, 149] width 39 height 22
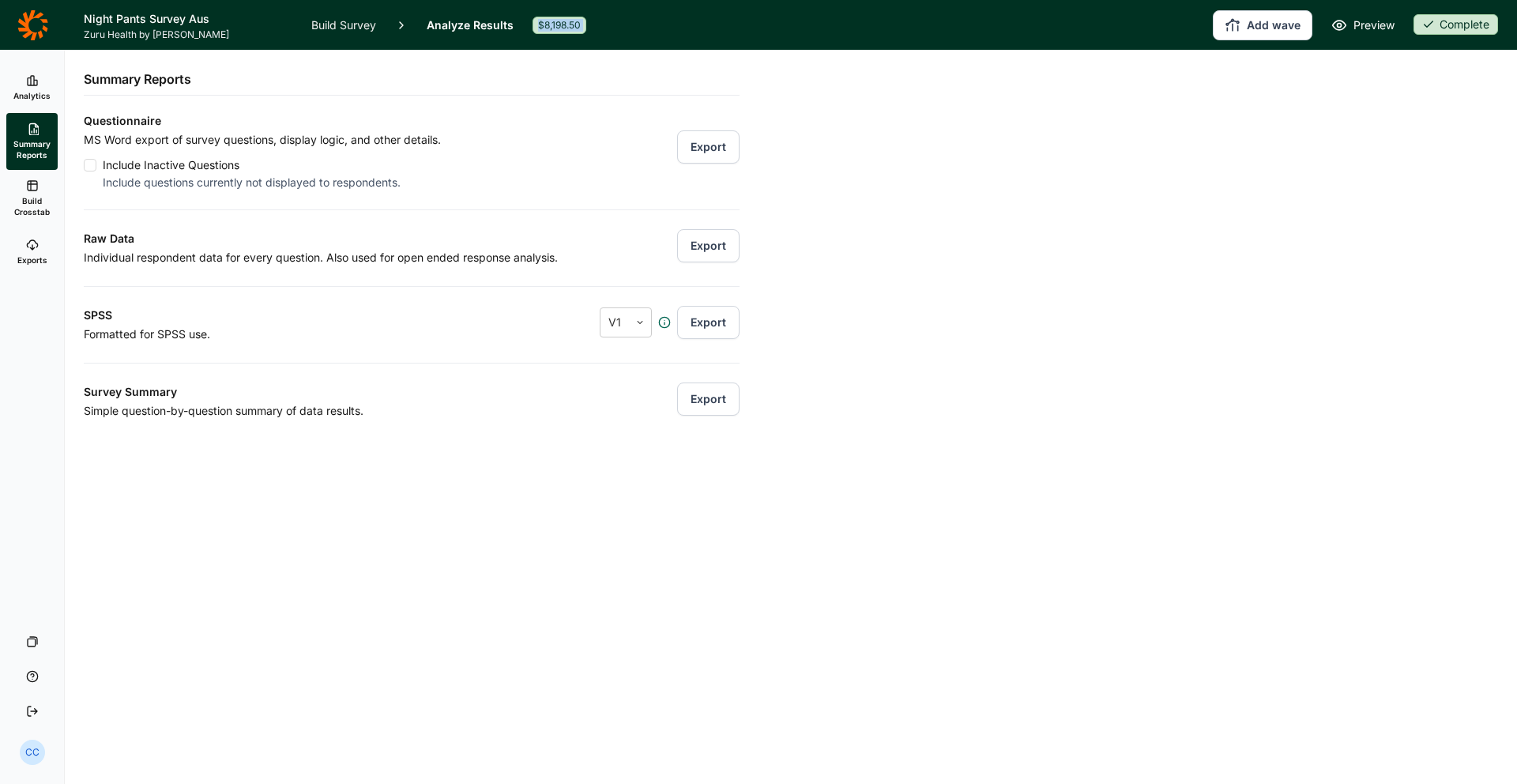
click at [40, 97] on span "Analytics" at bounding box center [31, 96] width 37 height 11
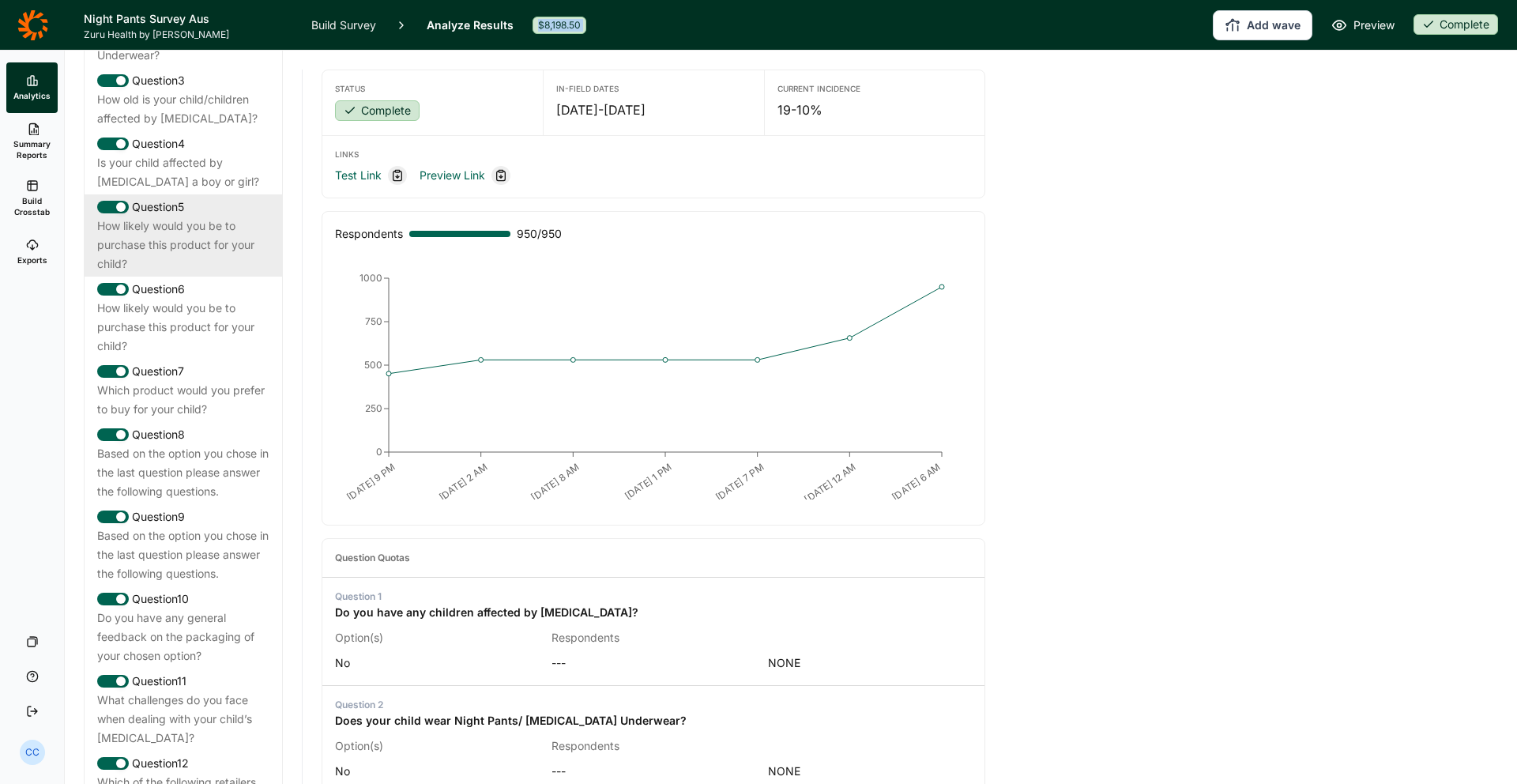
scroll to position [884, 0]
click at [229, 216] on div "How likely would you be to purchase this product for your child?" at bounding box center [183, 244] width 172 height 57
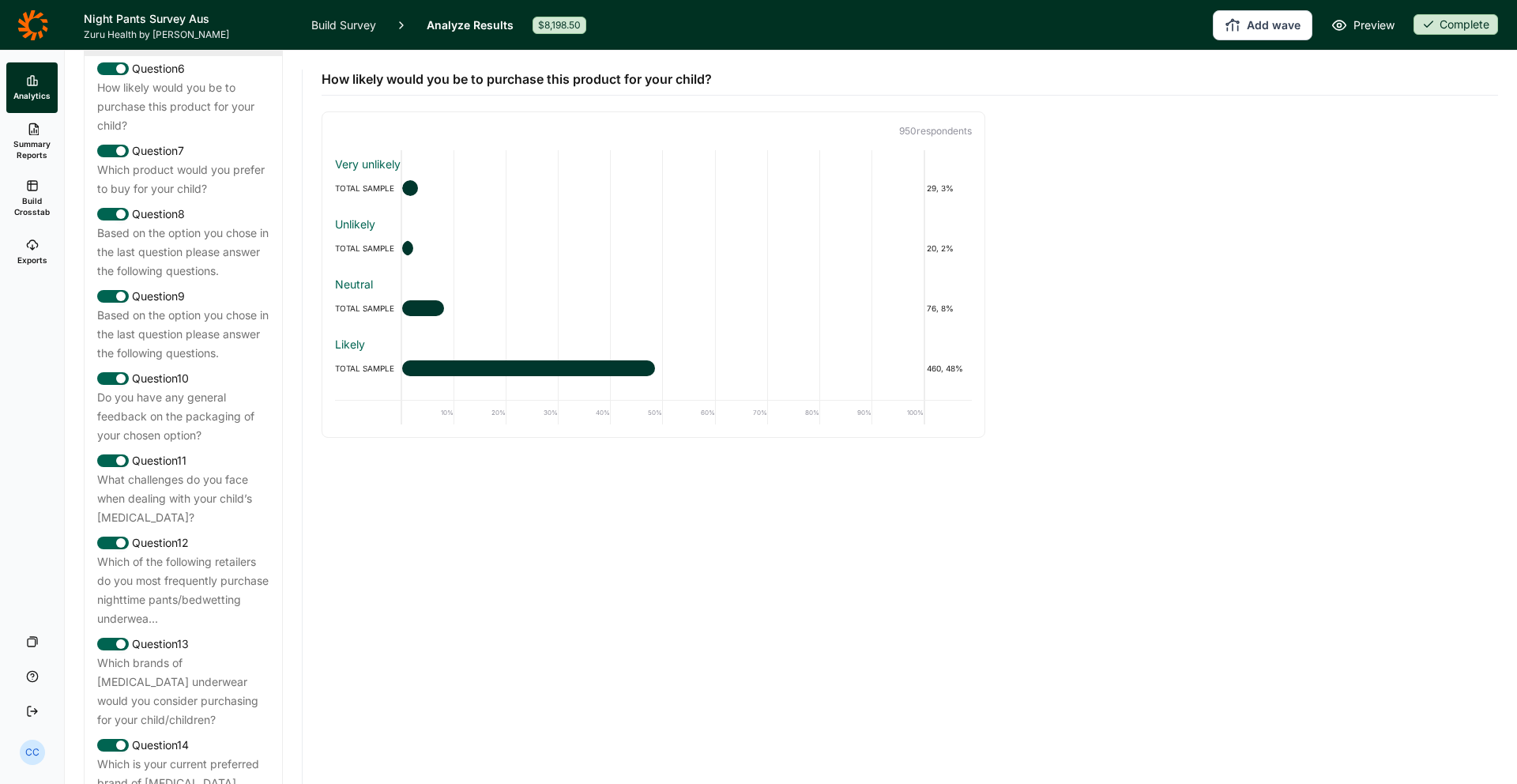
scroll to position [1180, 0]
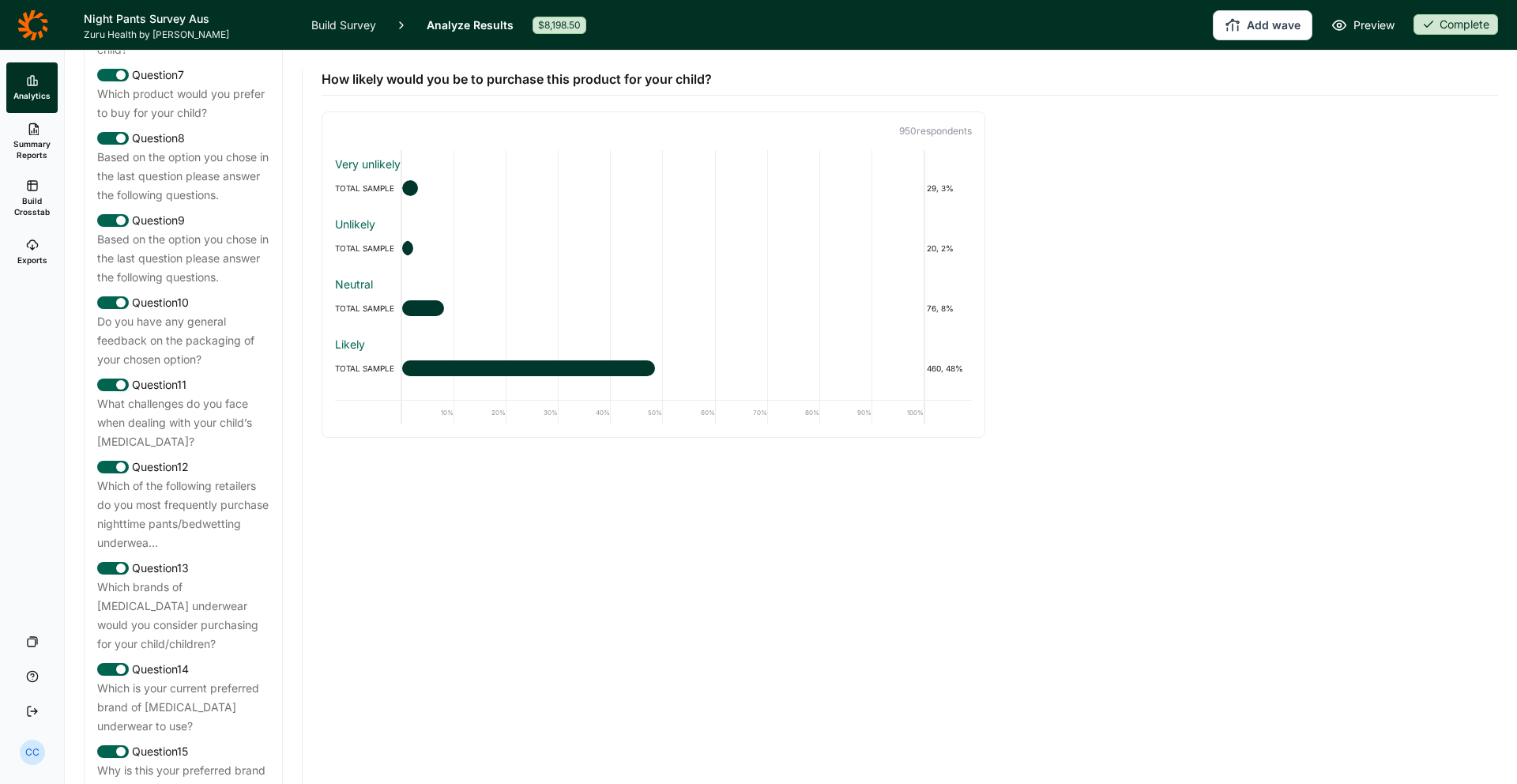
click at [231, 230] on div "Based on the option you chose in the last question please answer the following …" at bounding box center [183, 258] width 172 height 57
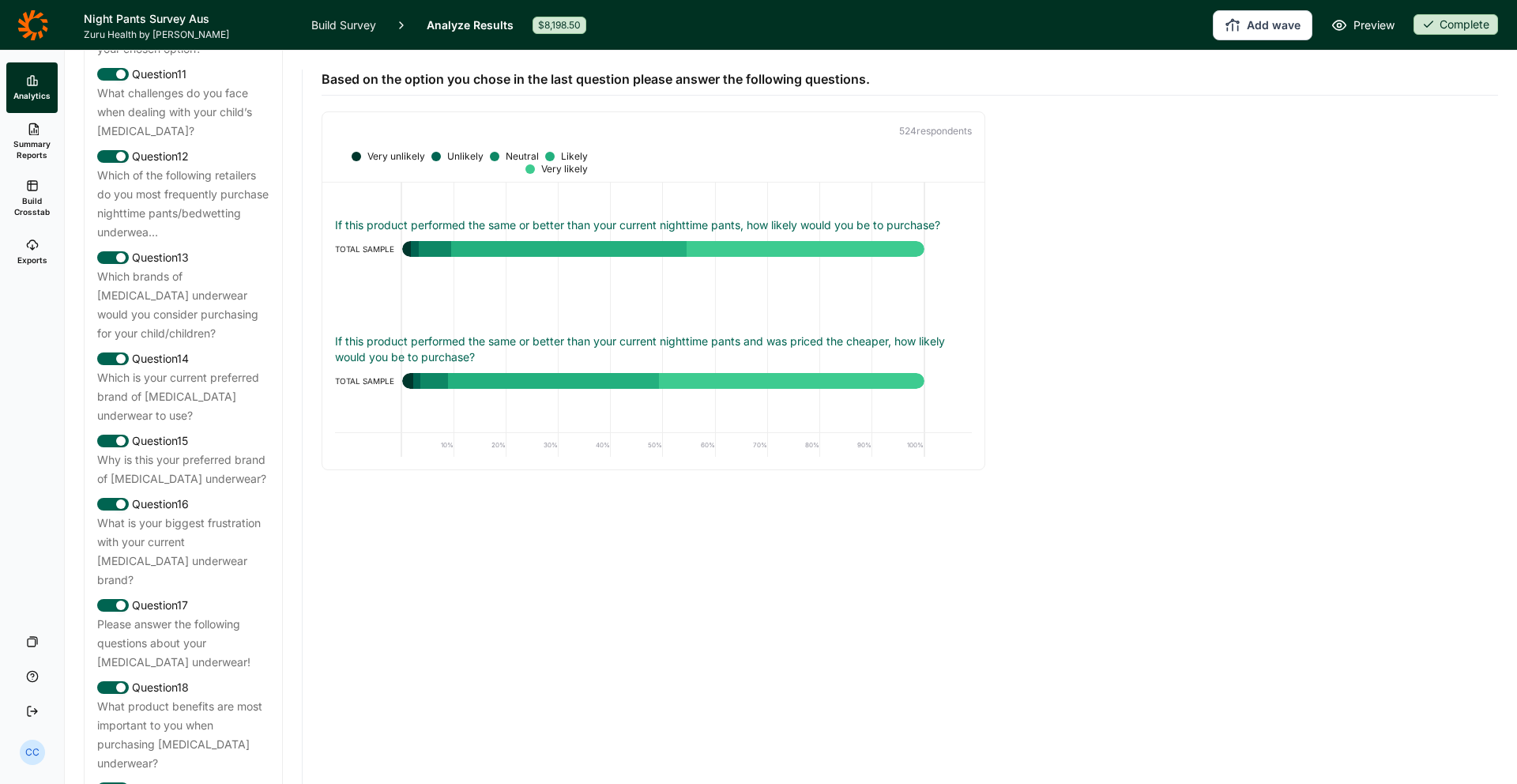
scroll to position [1520, 0]
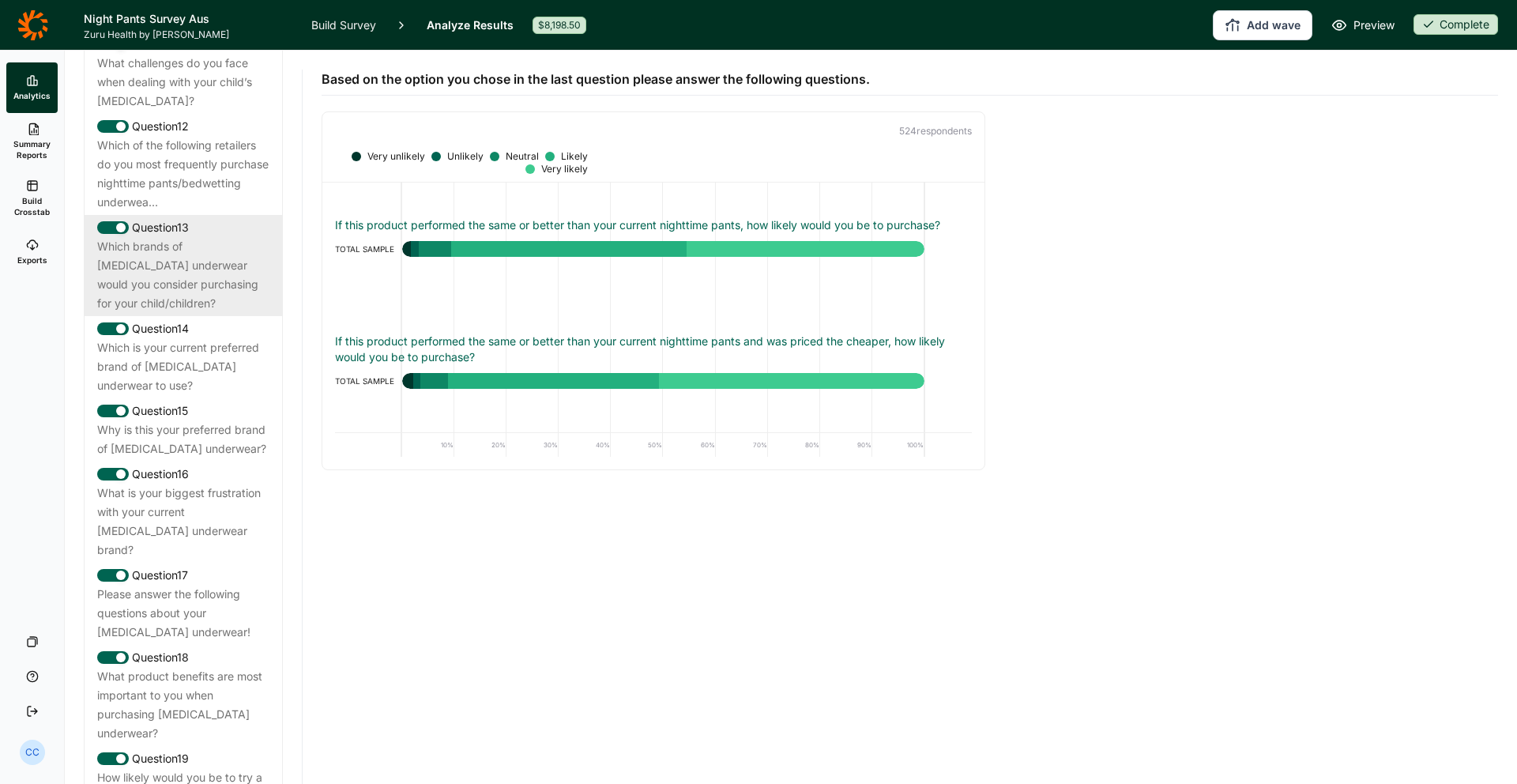
click at [229, 218] on div "Question 13" at bounding box center [183, 227] width 172 height 19
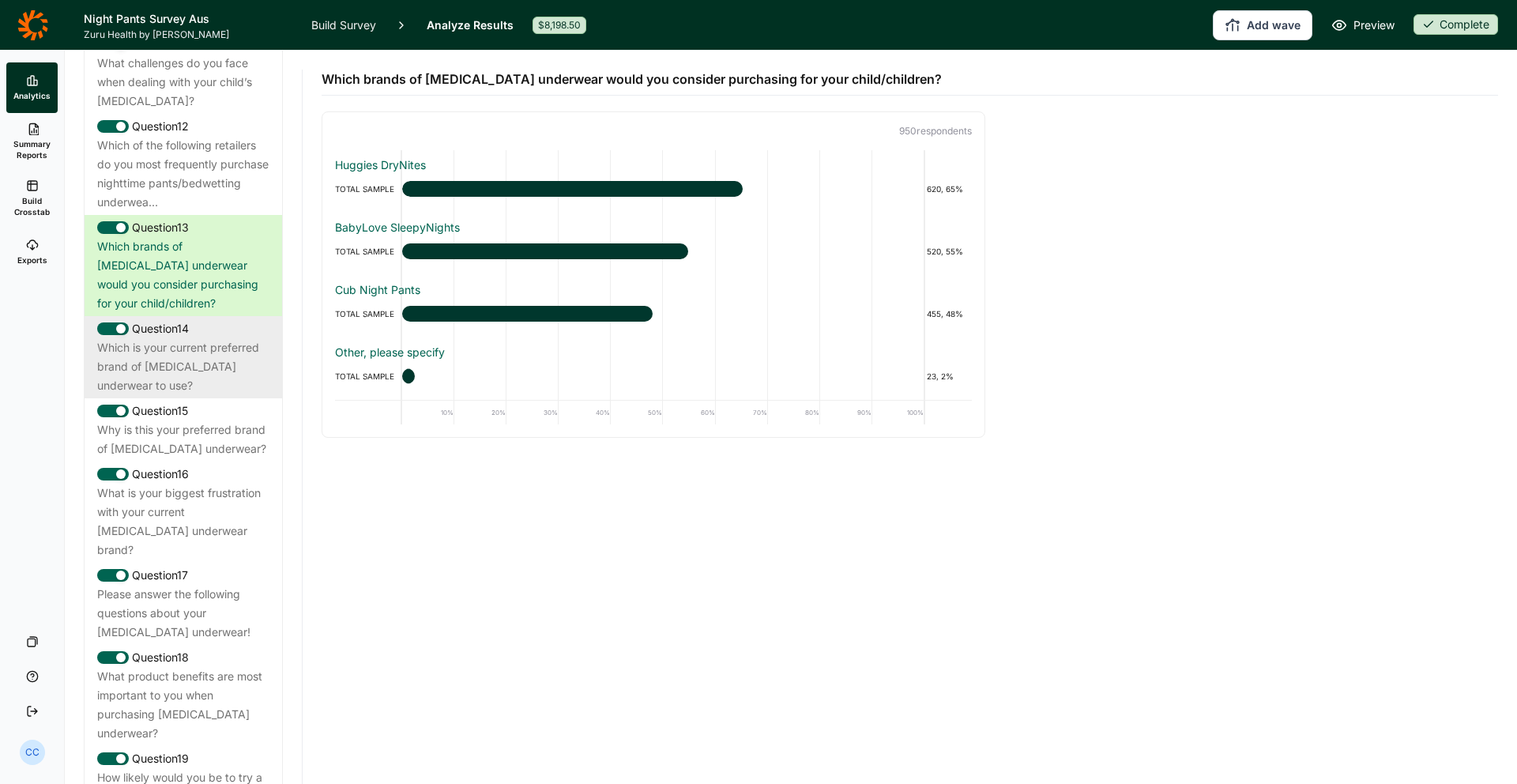
click at [204, 354] on div "Which is your current preferred brand of [MEDICAL_DATA] underwear to use?" at bounding box center [183, 366] width 172 height 57
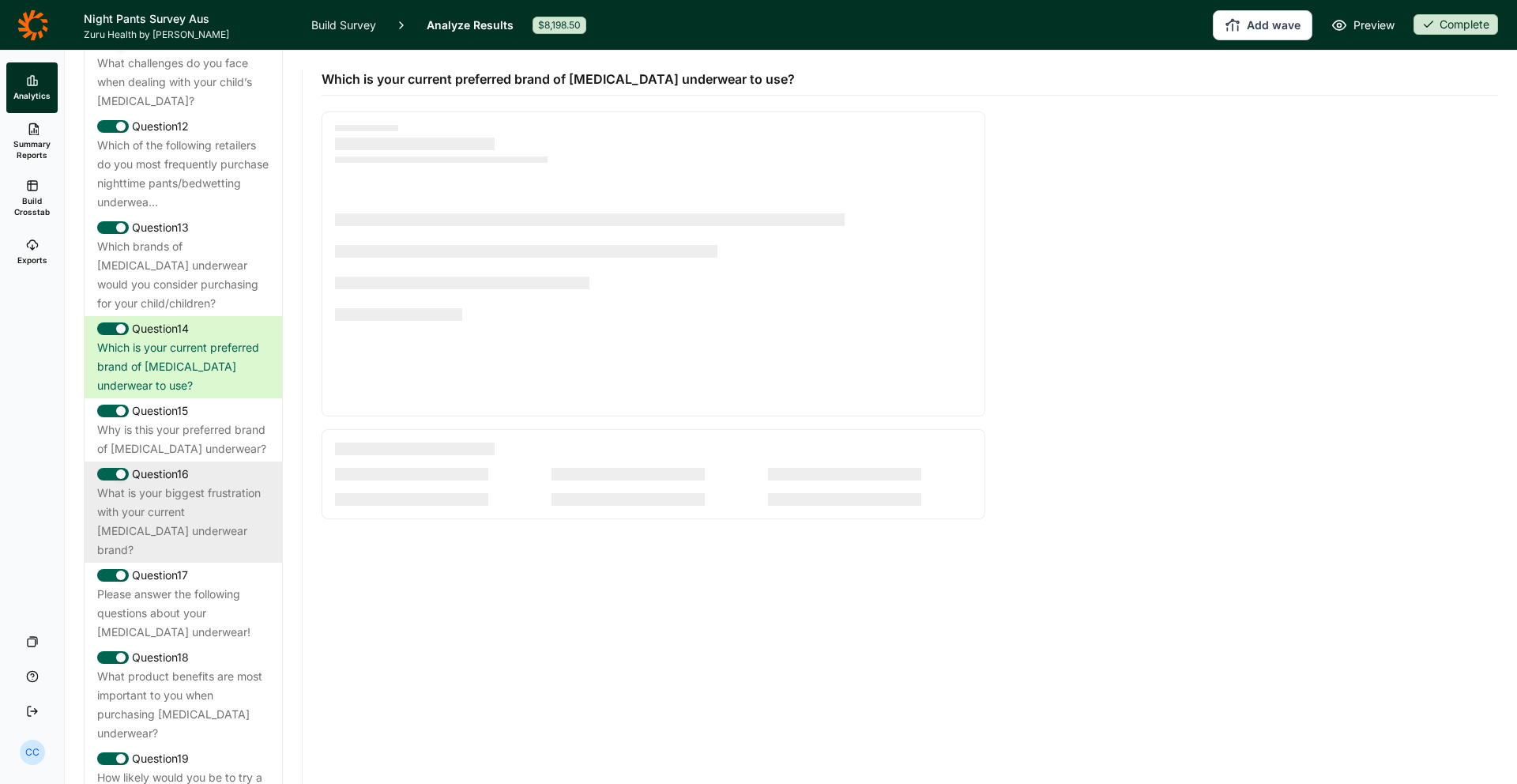
click at [236, 465] on div "Question 16" at bounding box center [183, 474] width 172 height 19
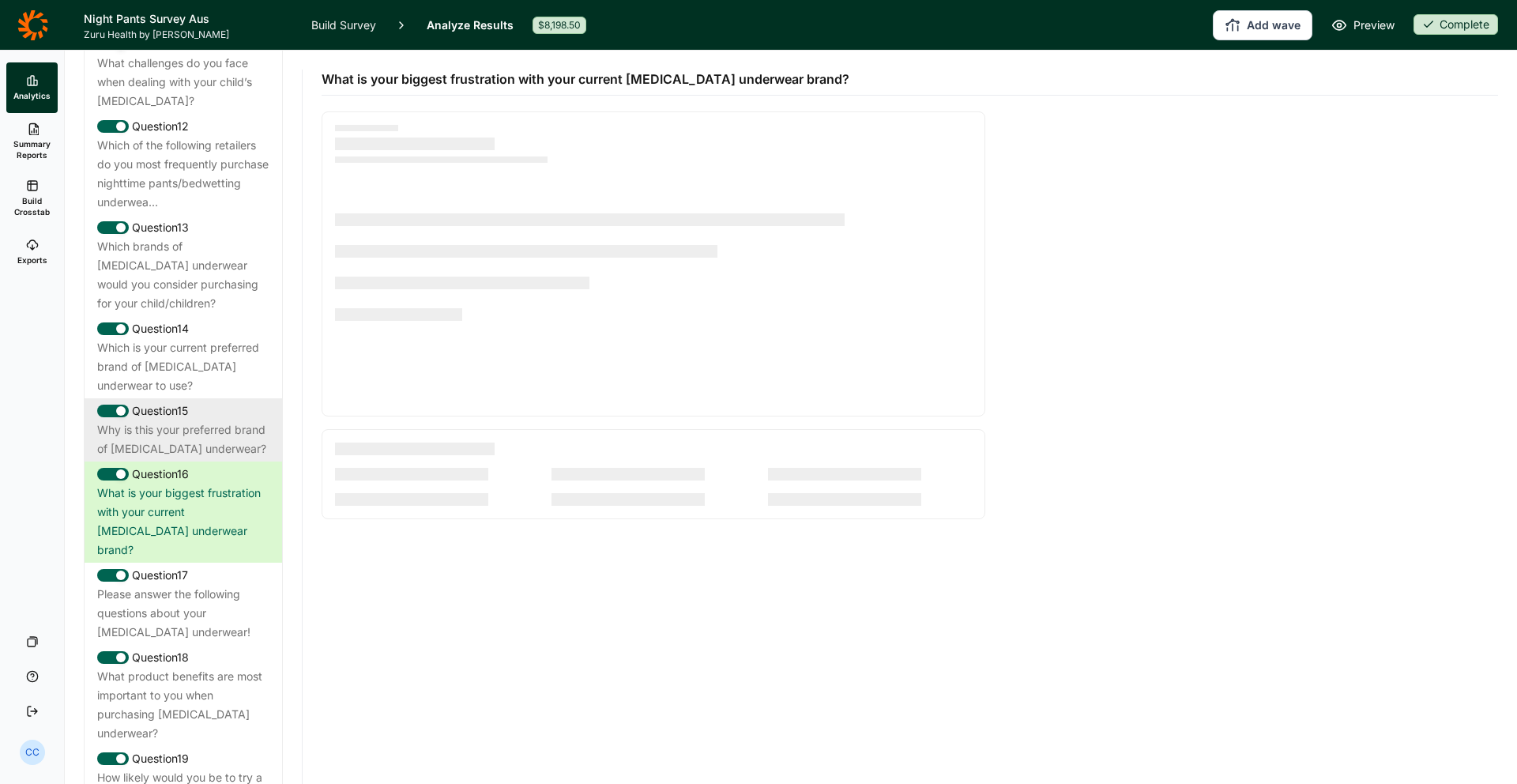
click at [244, 420] on div "Why is this your preferred brand of [MEDICAL_DATA] underwear?" at bounding box center [183, 439] width 172 height 38
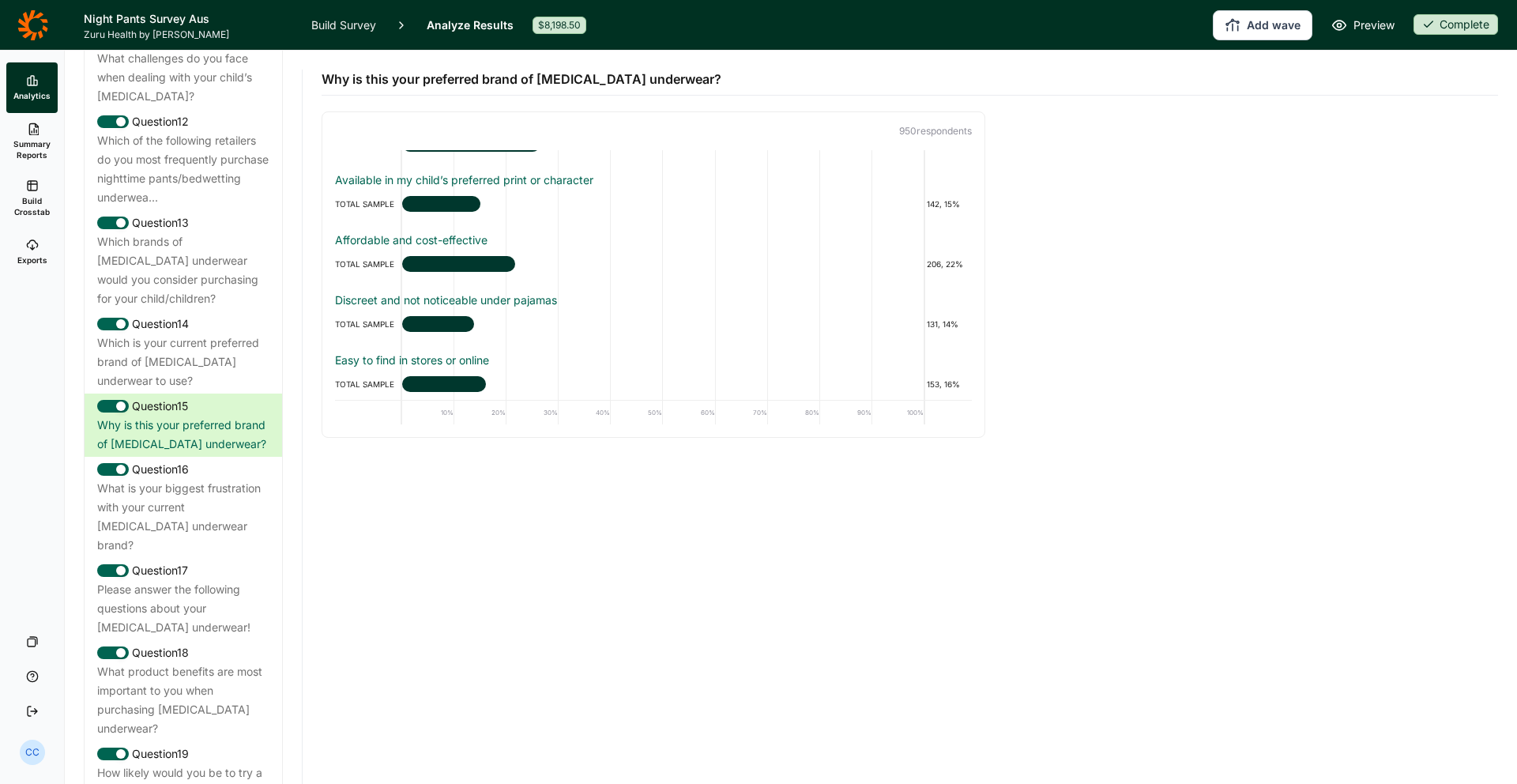
scroll to position [224, 0]
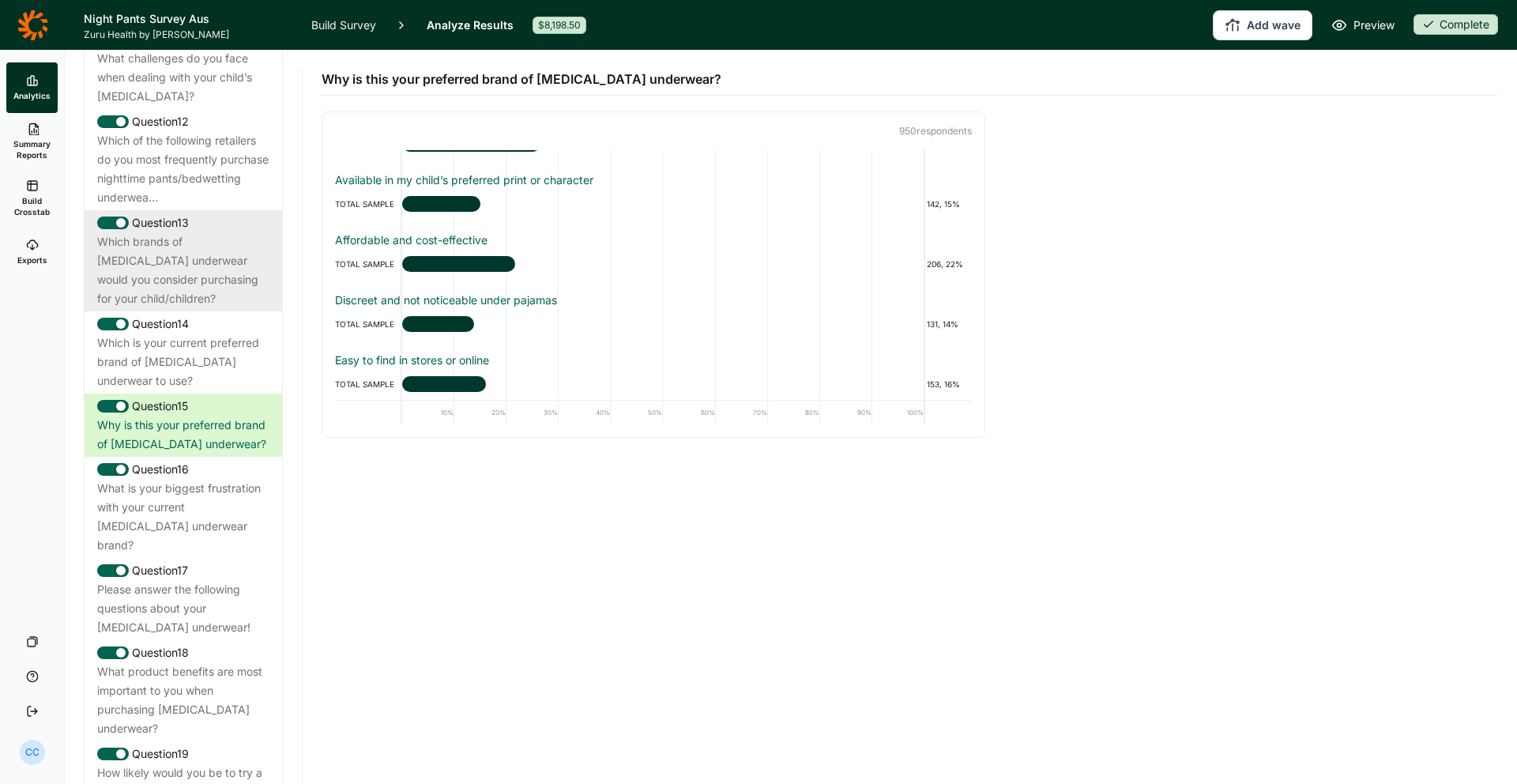
click at [199, 213] on div "Question 13" at bounding box center [183, 222] width 172 height 19
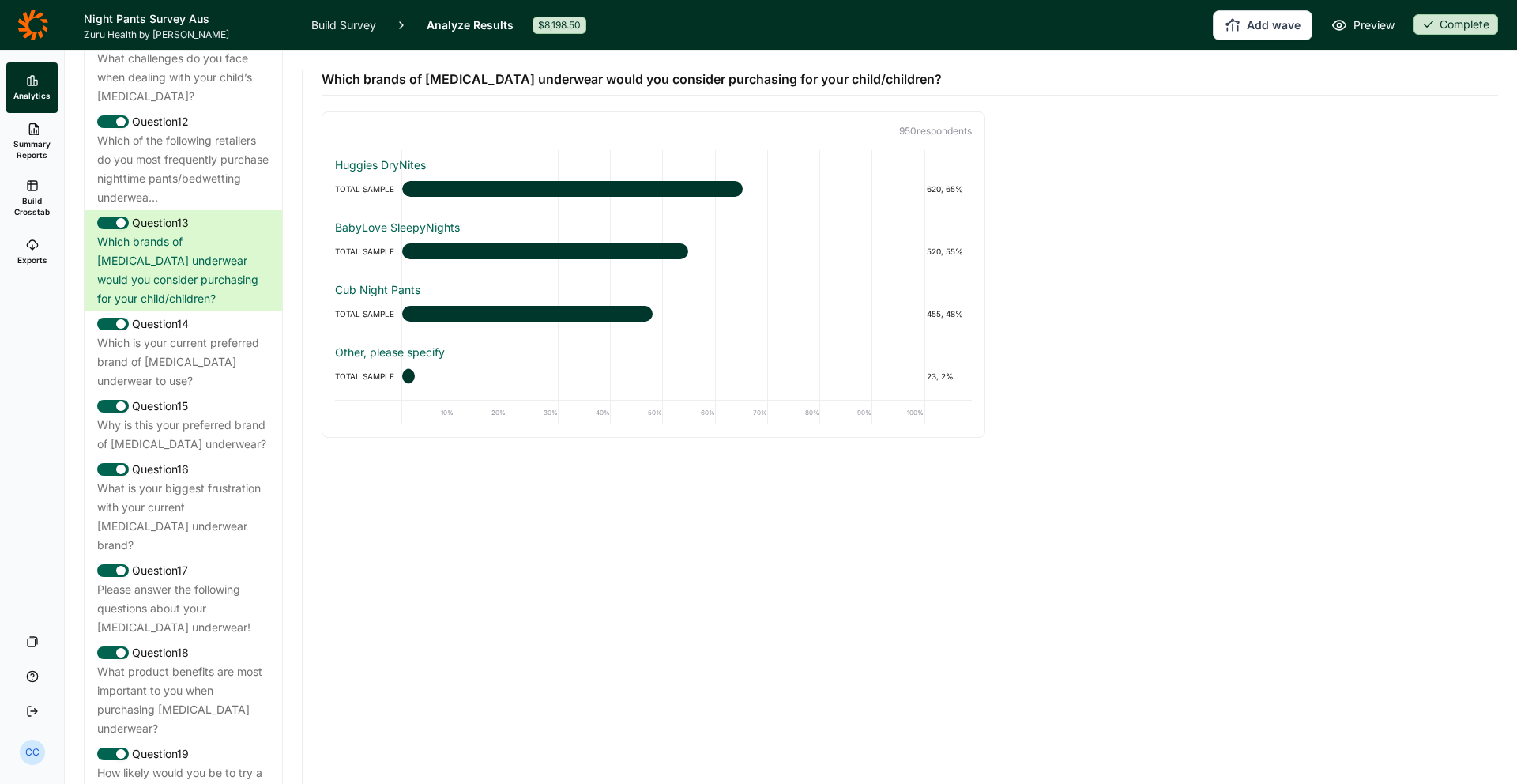
scroll to position [1525, 0]
